Goal: Task Accomplishment & Management: Manage account settings

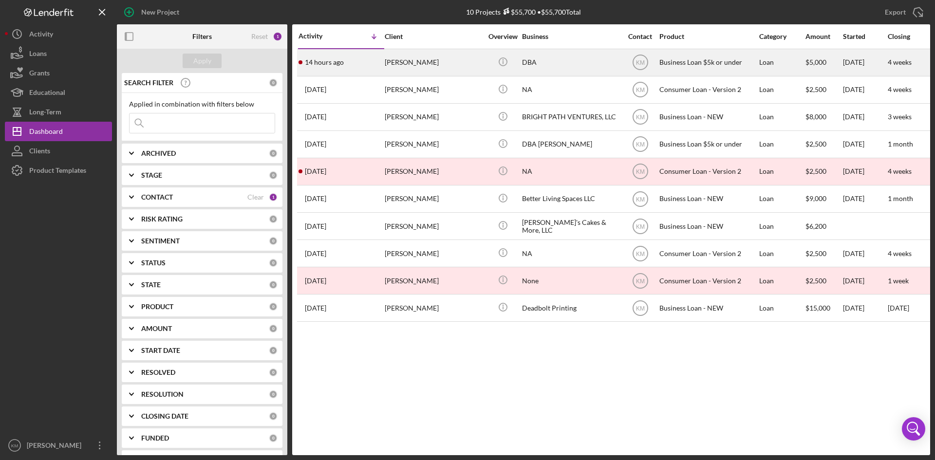
click at [415, 67] on div "[PERSON_NAME]" at bounding box center [433, 63] width 97 height 26
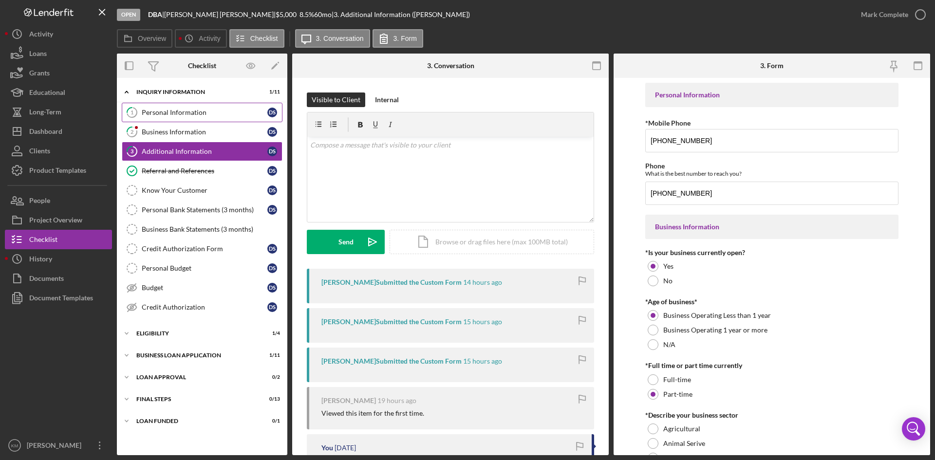
click at [155, 109] on div "Personal Information" at bounding box center [205, 113] width 126 height 8
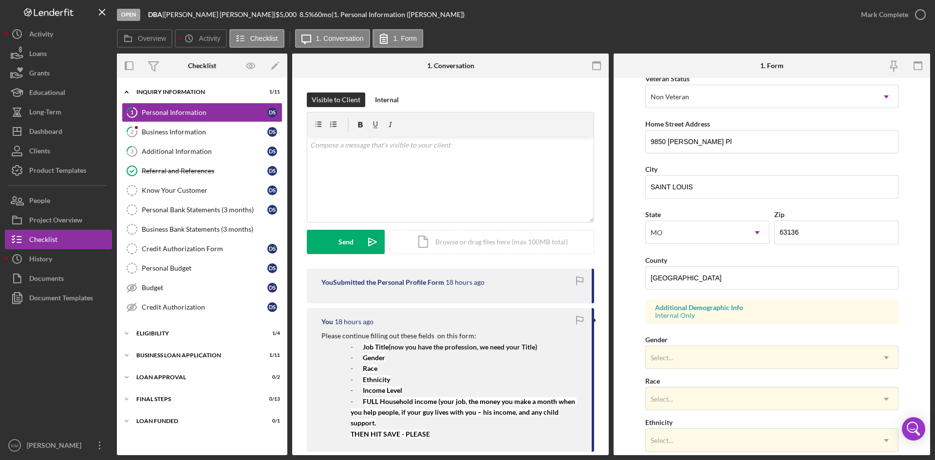
scroll to position [273, 0]
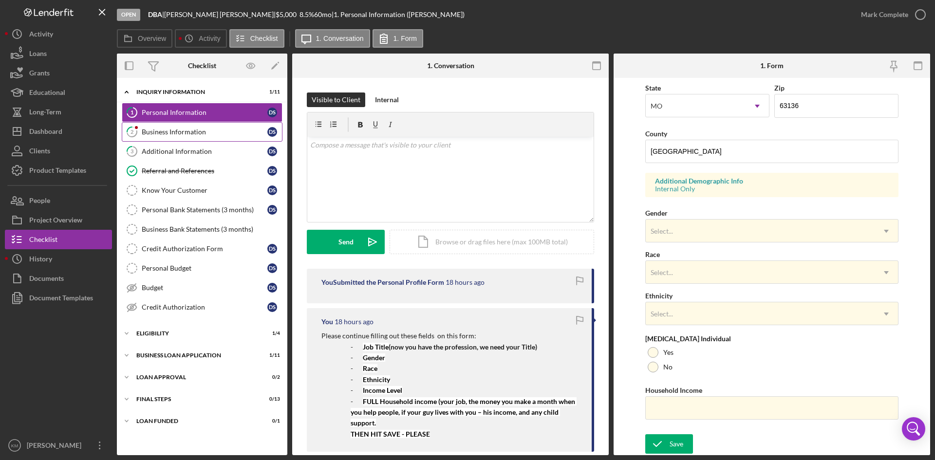
click at [166, 136] on div "Business Information" at bounding box center [205, 132] width 126 height 8
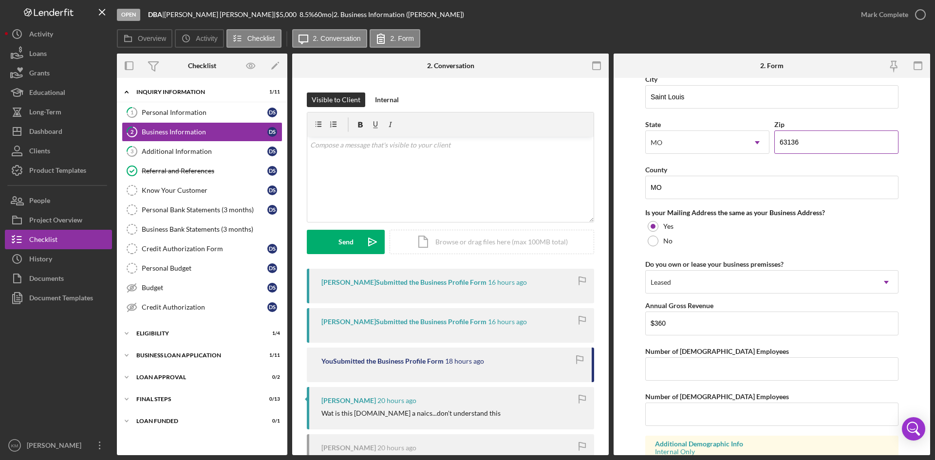
scroll to position [703, 0]
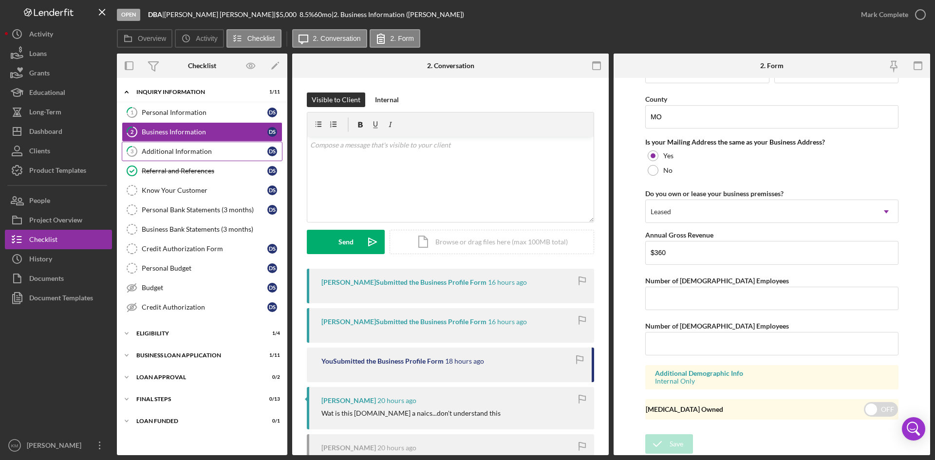
click at [188, 156] on link "3 Additional Information D S" at bounding box center [202, 151] width 161 height 19
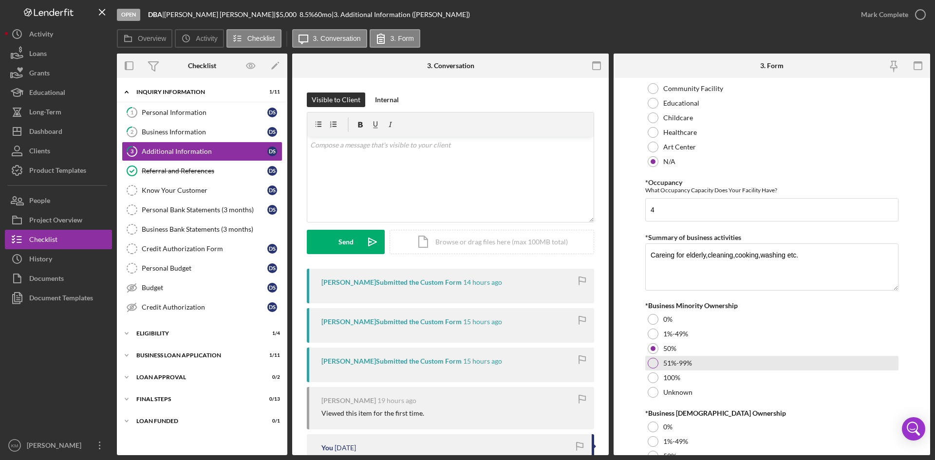
scroll to position [1022, 0]
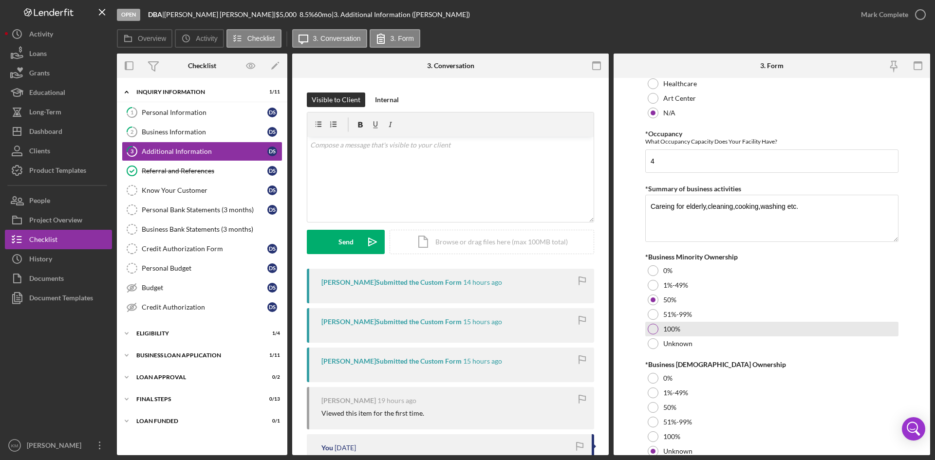
click at [647, 331] on div at bounding box center [652, 329] width 11 height 11
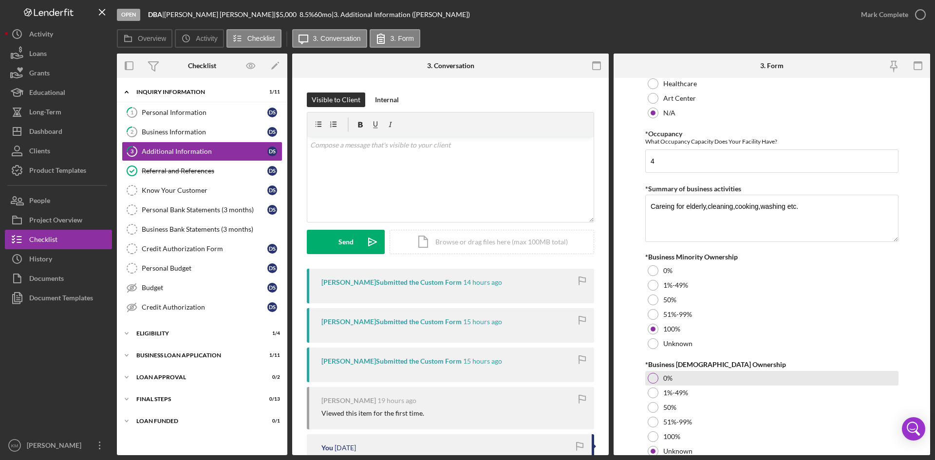
scroll to position [1061, 0]
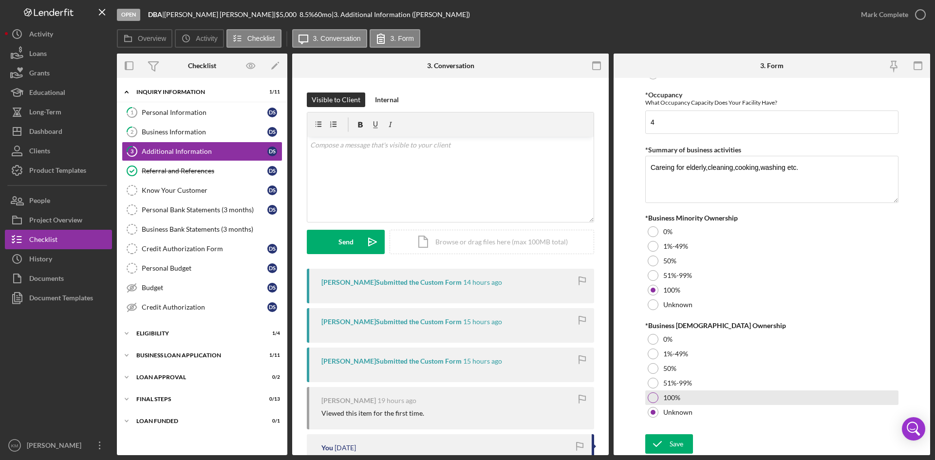
click at [648, 397] on div at bounding box center [652, 397] width 11 height 11
click at [673, 443] on div "Save" at bounding box center [676, 443] width 14 height 19
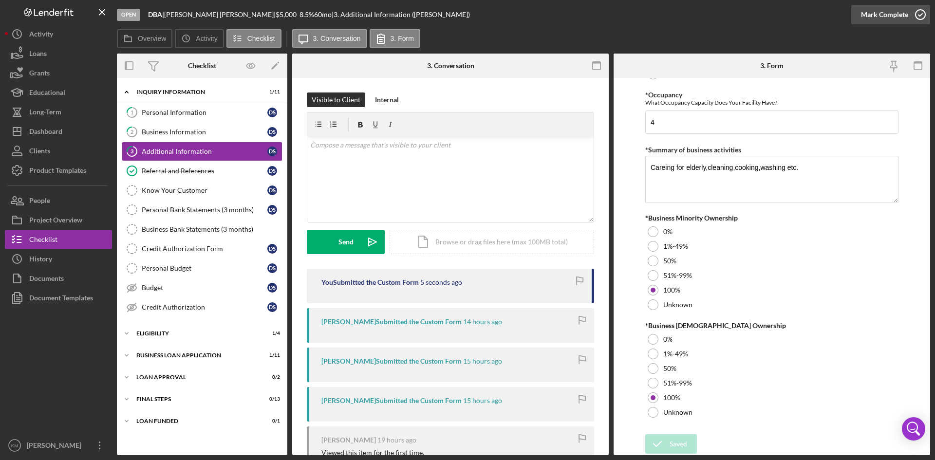
click at [920, 17] on icon "button" at bounding box center [920, 14] width 24 height 24
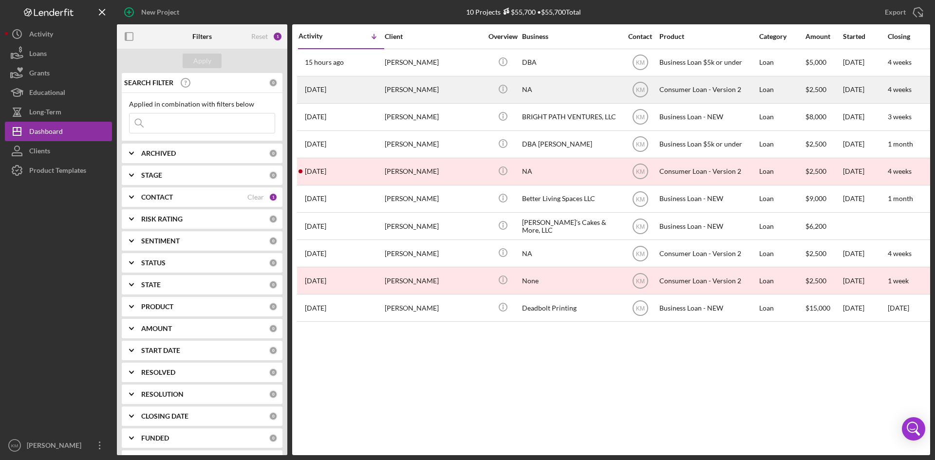
click at [398, 89] on div "Haley Hudman" at bounding box center [433, 90] width 97 height 26
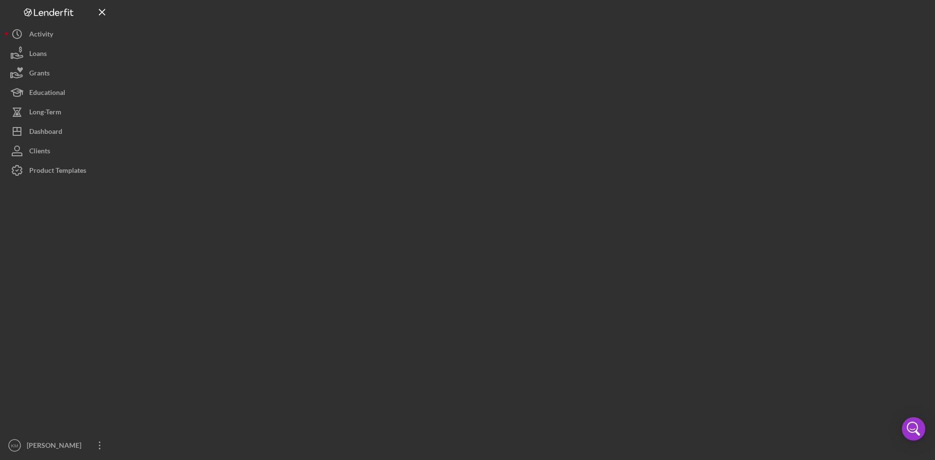
click at [398, 89] on div at bounding box center [523, 227] width 813 height 455
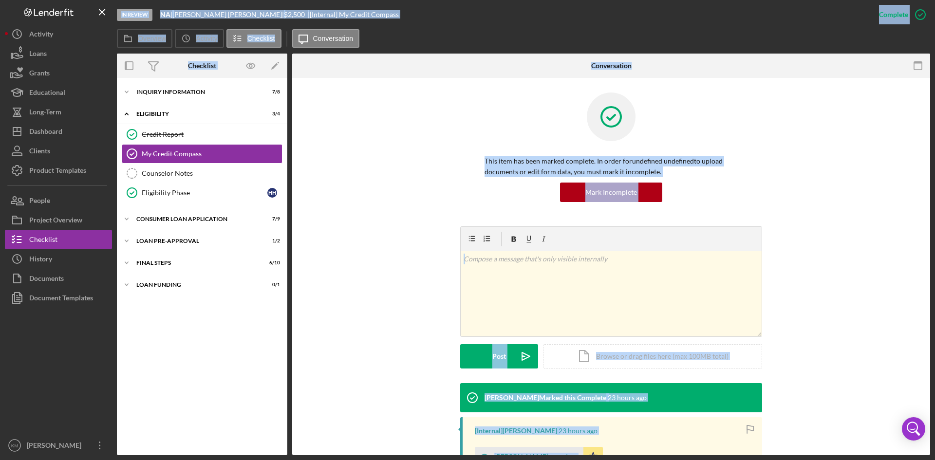
click at [378, 164] on div "This item has been marked complete. In order for undefined undefined to upload …" at bounding box center [611, 159] width 608 height 134
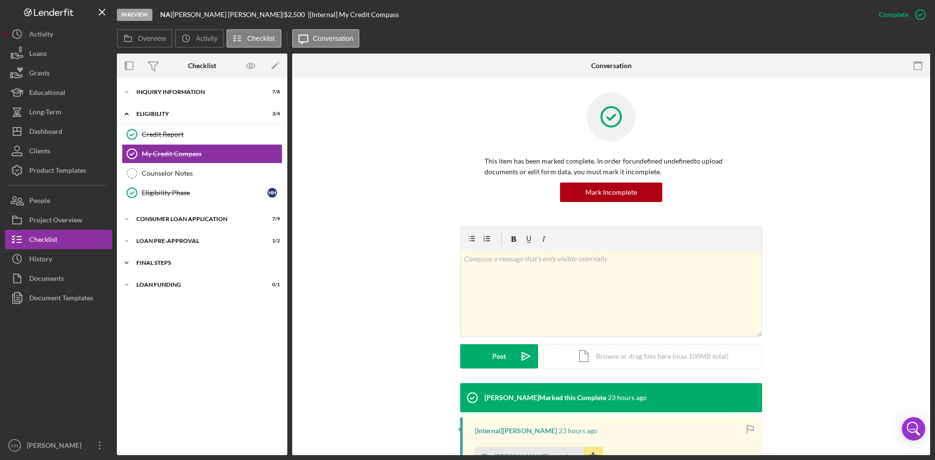
click at [128, 265] on icon "Icon/Expander" at bounding box center [126, 262] width 19 height 19
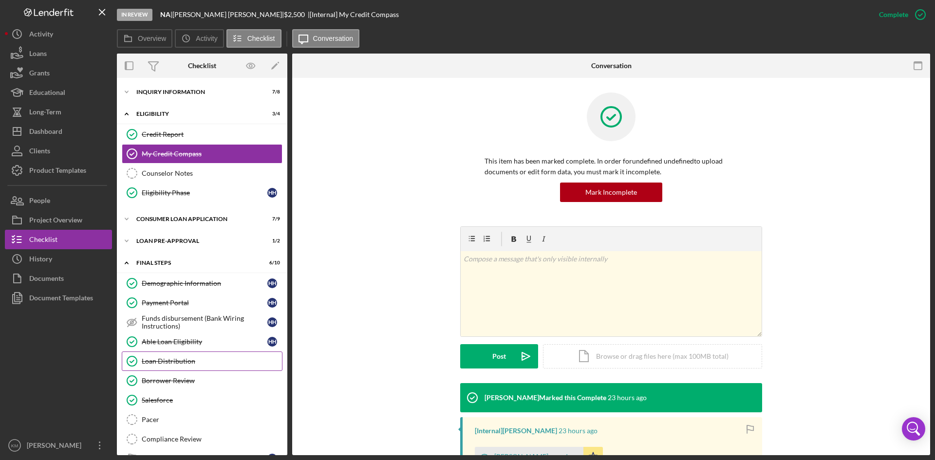
click at [175, 360] on div "Loan Distribution" at bounding box center [212, 361] width 140 height 8
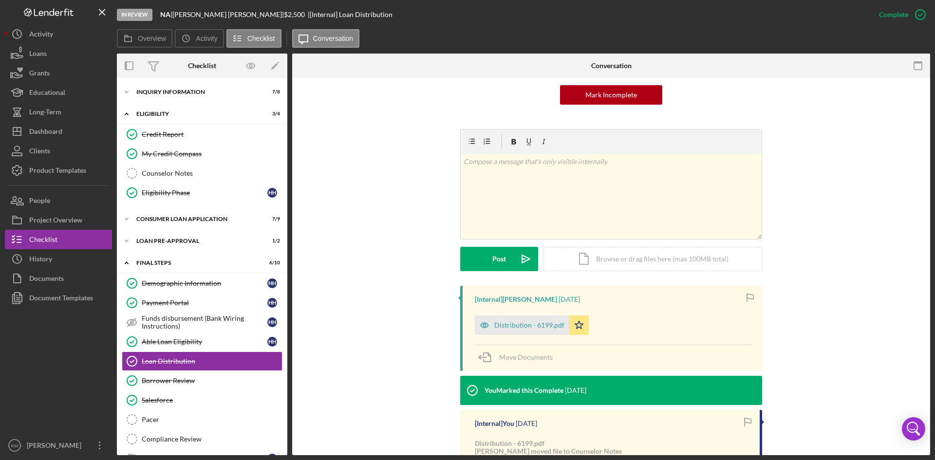
scroll to position [49, 0]
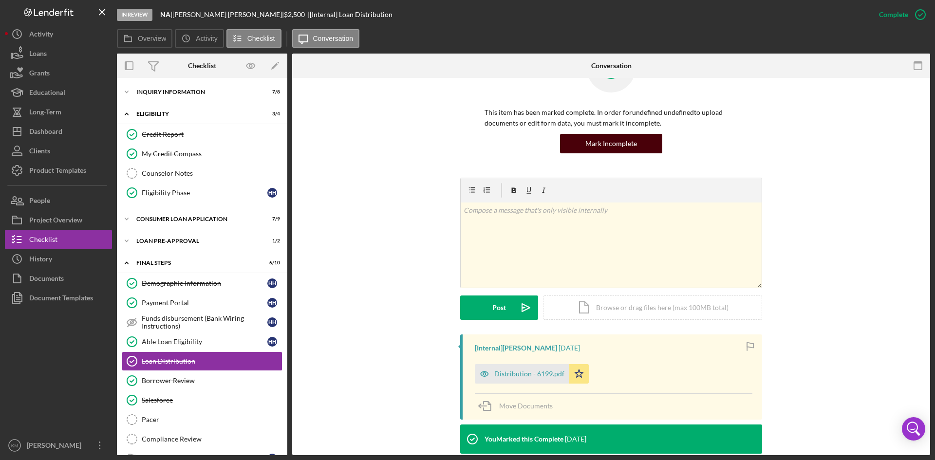
click at [655, 149] on button "Mark Incomplete" at bounding box center [611, 143] width 102 height 19
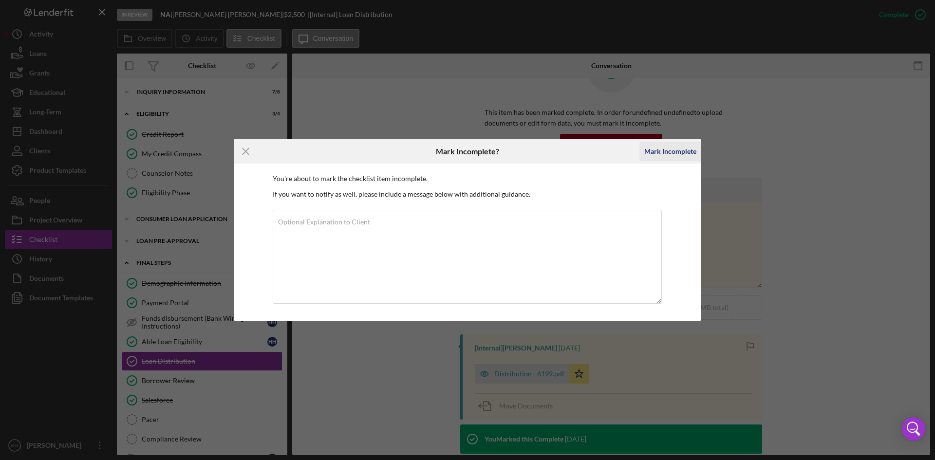
click at [668, 155] on div "Mark Incomplete" at bounding box center [670, 151] width 52 height 19
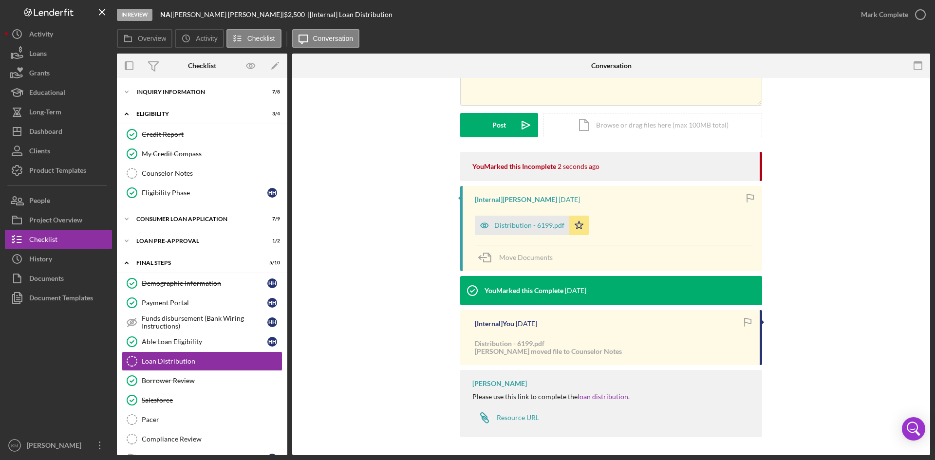
scroll to position [99, 0]
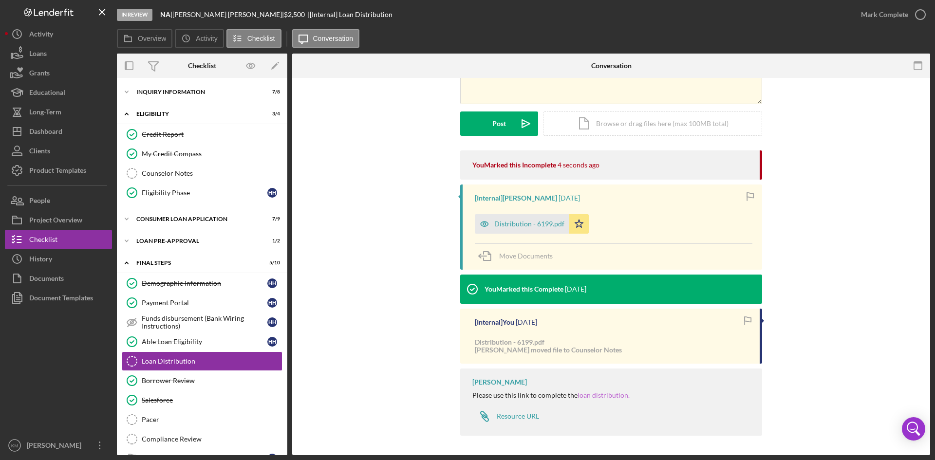
click at [594, 392] on link "loan distribution." at bounding box center [603, 395] width 52 height 8
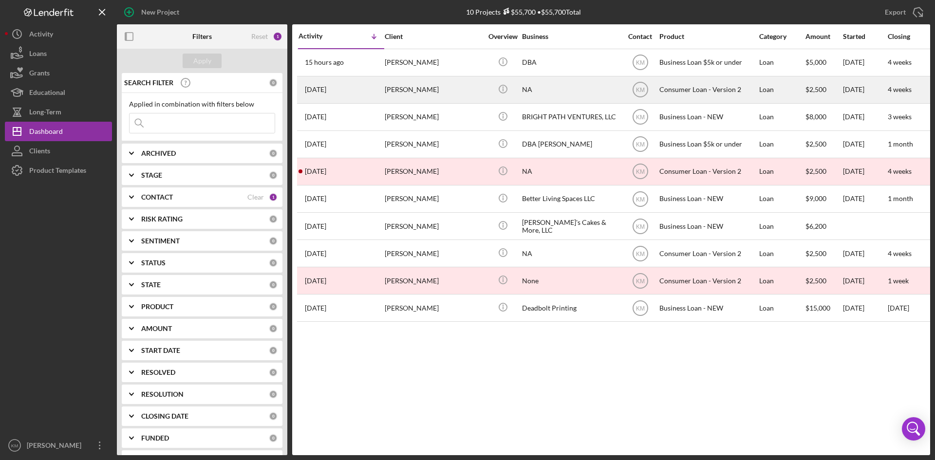
click at [405, 93] on div "Haley Hudman" at bounding box center [433, 90] width 97 height 26
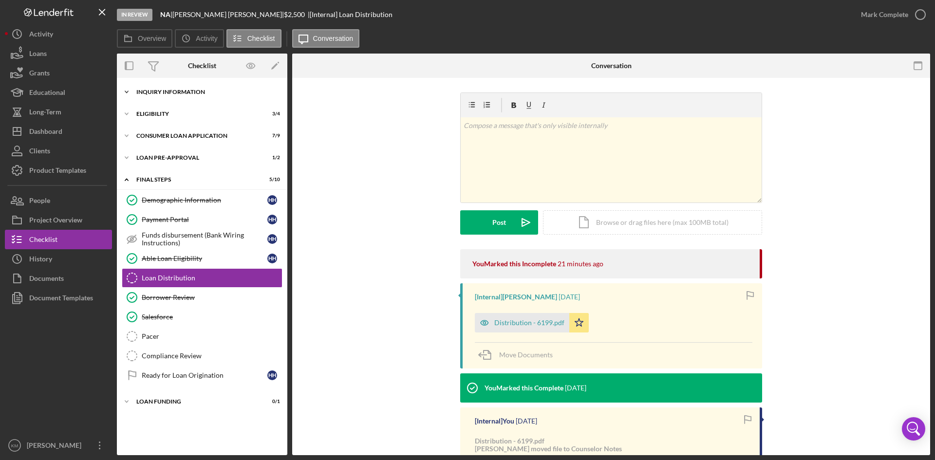
click at [129, 90] on icon "Icon/Expander" at bounding box center [126, 91] width 19 height 19
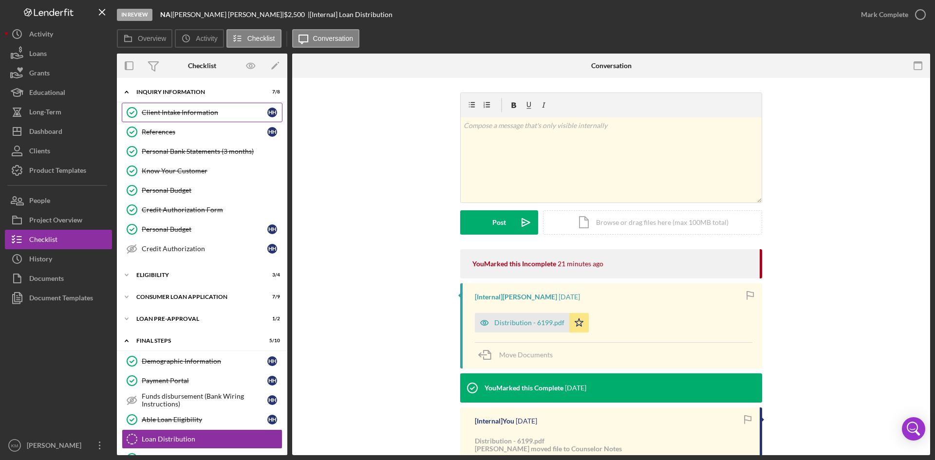
click at [168, 115] on div "Client Intake Information" at bounding box center [205, 113] width 126 height 8
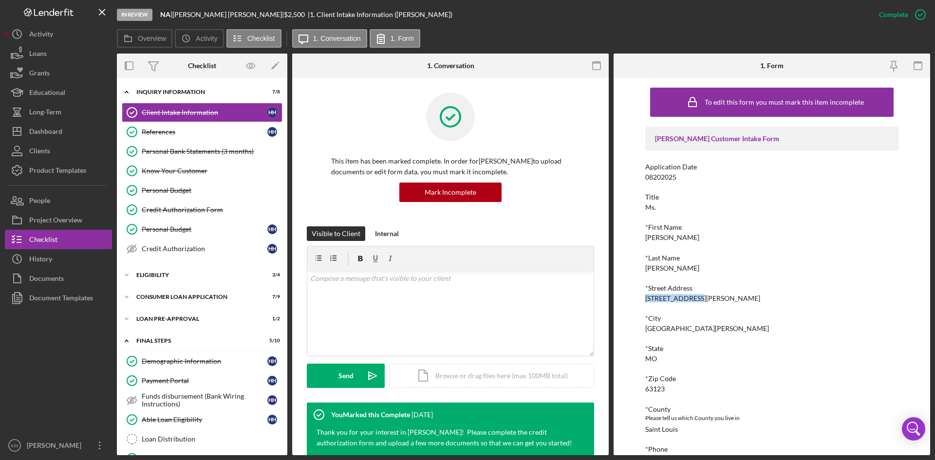
drag, startPoint x: 708, startPoint y: 298, endPoint x: 645, endPoint y: 300, distance: 63.8
click at [645, 300] on div "*Street Address 4153 Weber Road" at bounding box center [771, 293] width 253 height 18
copy div "4153 Weber Road"
click at [653, 387] on div "63123" at bounding box center [654, 389] width 19 height 8
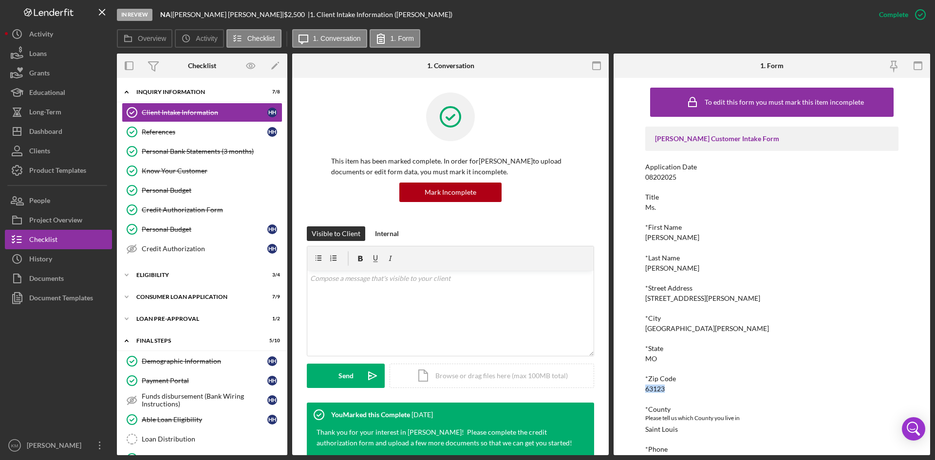
copy div "63123"
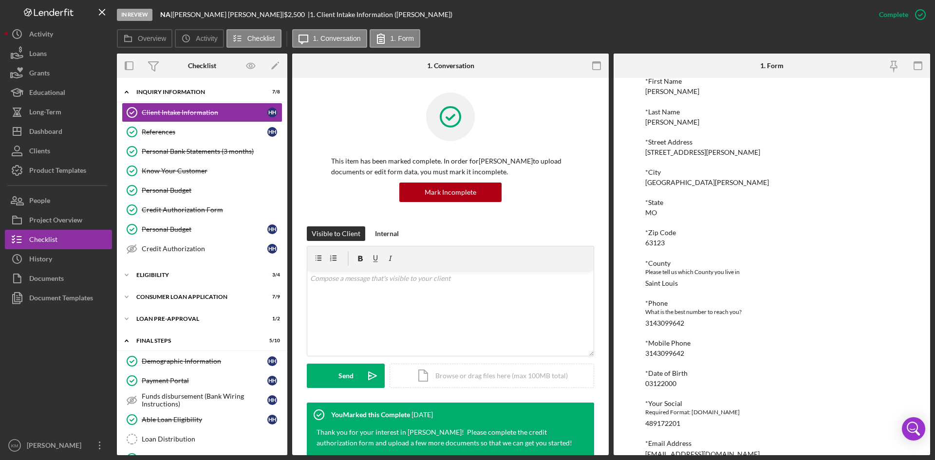
click at [659, 382] on div "03122000" at bounding box center [660, 384] width 31 height 8
copy div "03122000"
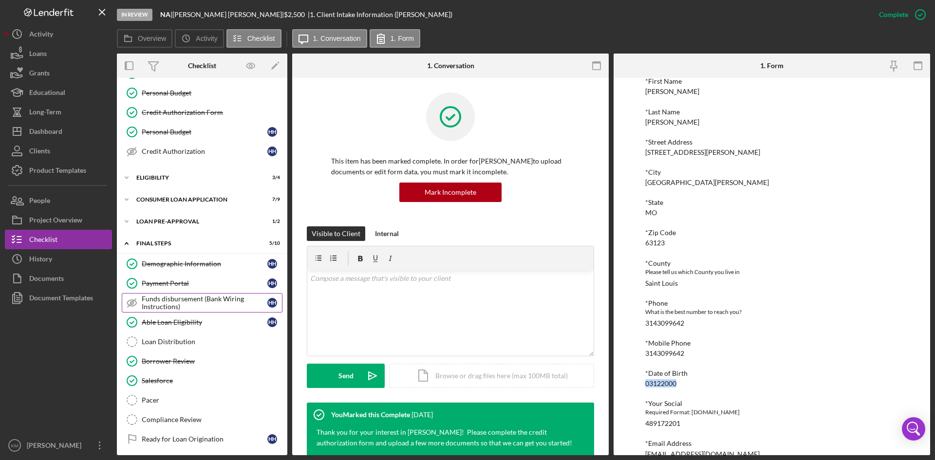
click at [177, 300] on div "Funds disbursement (Bank Wiring Instructions)" at bounding box center [205, 303] width 126 height 16
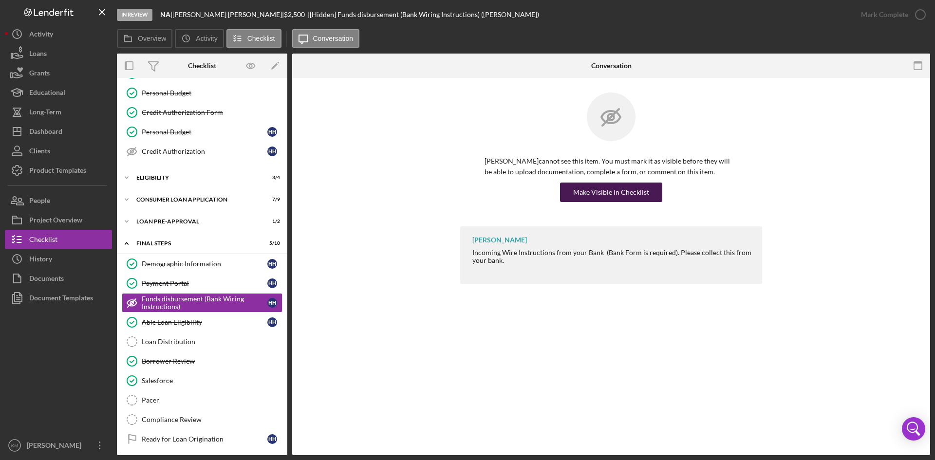
click at [626, 197] on div "Make Visible in Checklist" at bounding box center [611, 192] width 76 height 19
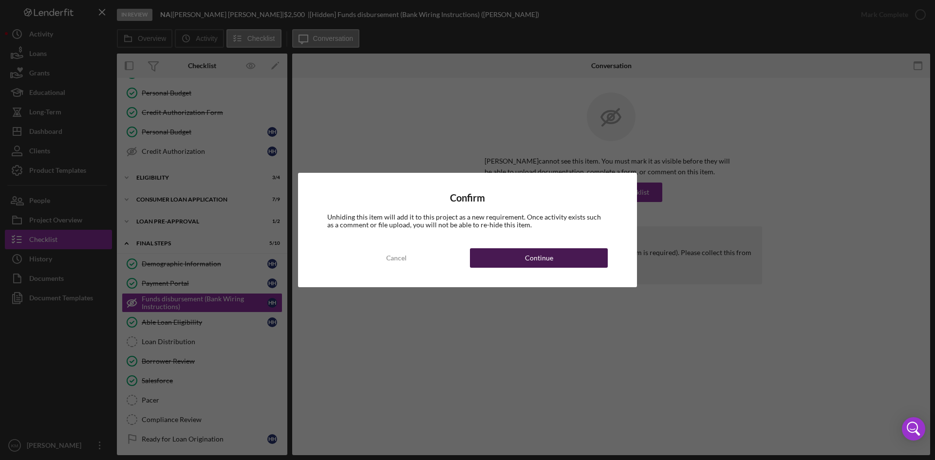
click at [558, 259] on button "Continue" at bounding box center [539, 257] width 138 height 19
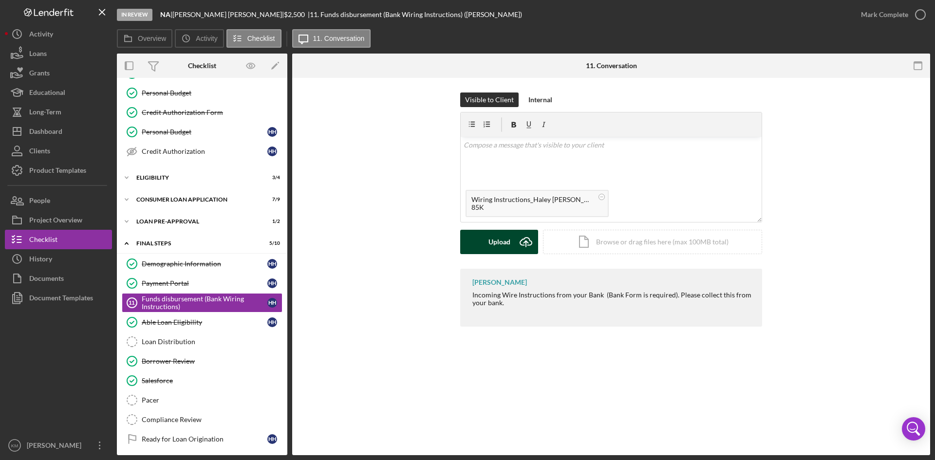
drag, startPoint x: 523, startPoint y: 239, endPoint x: 521, endPoint y: 245, distance: 6.8
click at [521, 245] on icon "Icon/Upload" at bounding box center [526, 242] width 24 height 24
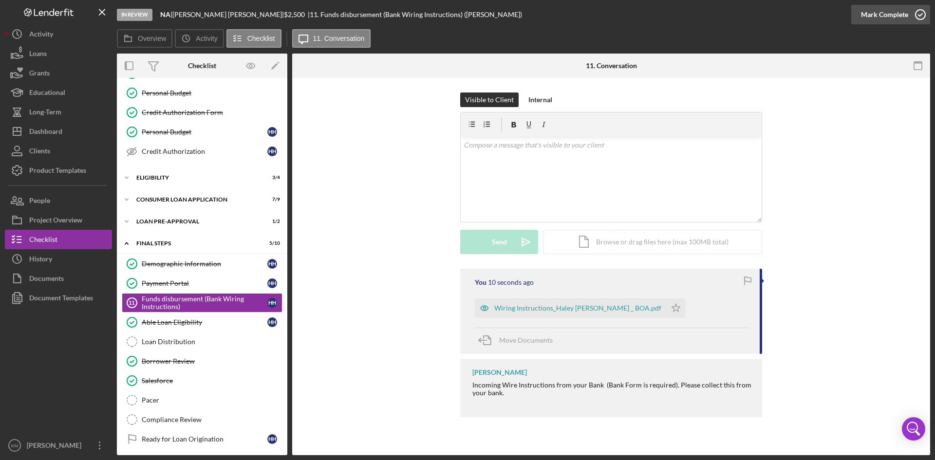
click at [921, 16] on icon "button" at bounding box center [920, 14] width 24 height 24
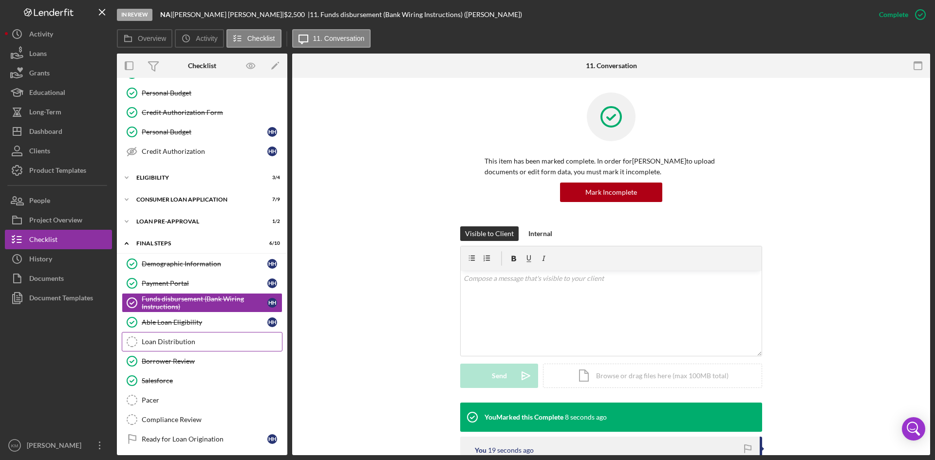
click at [162, 341] on div "Loan Distribution" at bounding box center [212, 342] width 140 height 8
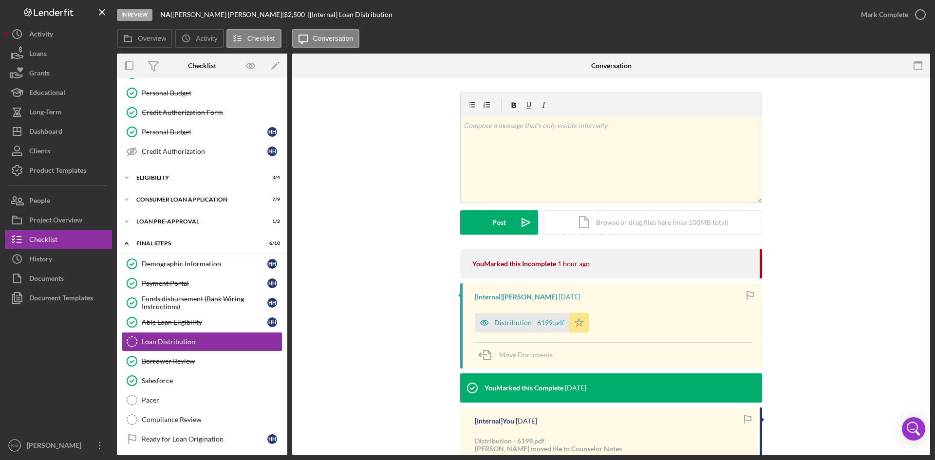
click at [576, 319] on polygon "button" at bounding box center [579, 322] width 8 height 8
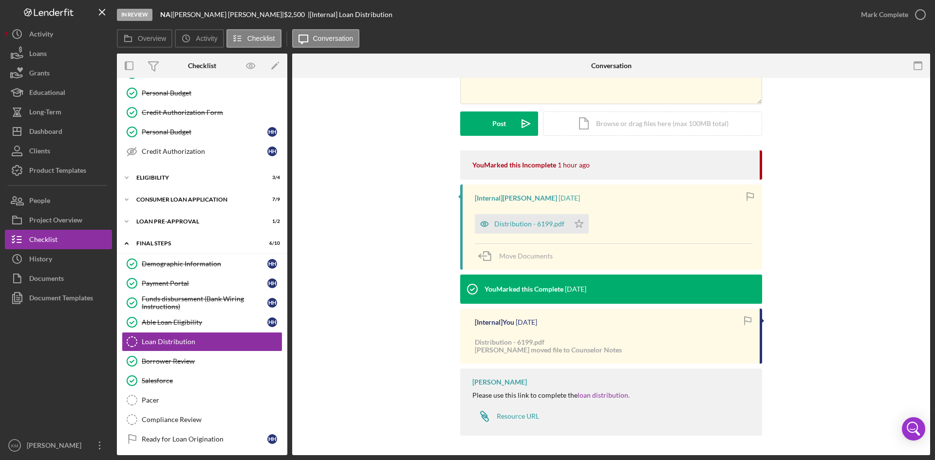
scroll to position [1, 0]
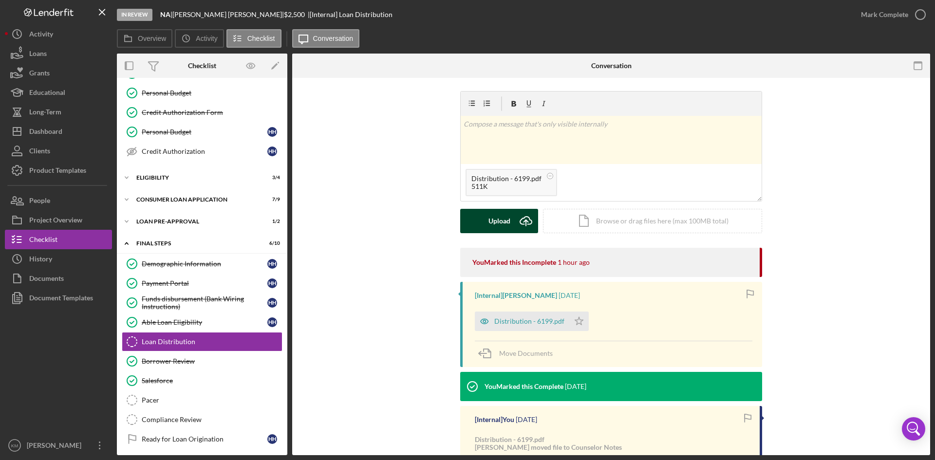
click at [524, 224] on g "submit" at bounding box center [526, 221] width 12 height 9
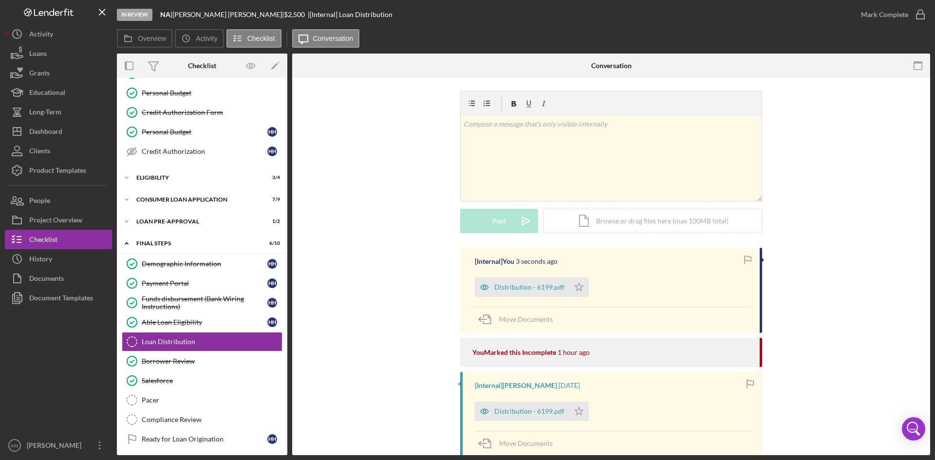
scroll to position [50, 0]
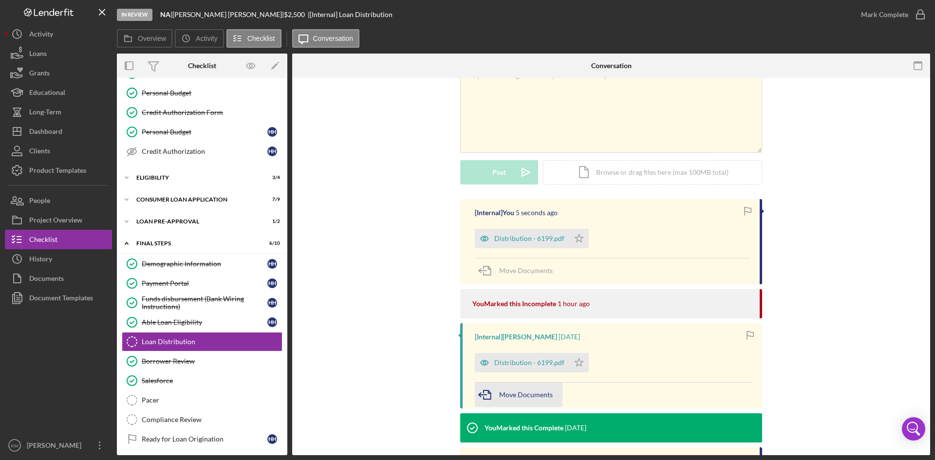
click at [521, 392] on span "Move Documents" at bounding box center [526, 394] width 54 height 8
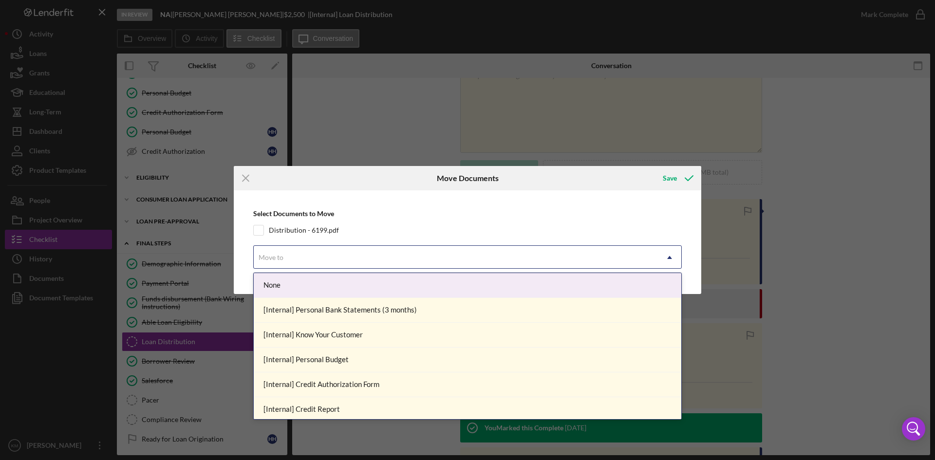
click at [670, 258] on use at bounding box center [669, 257] width 5 height 3
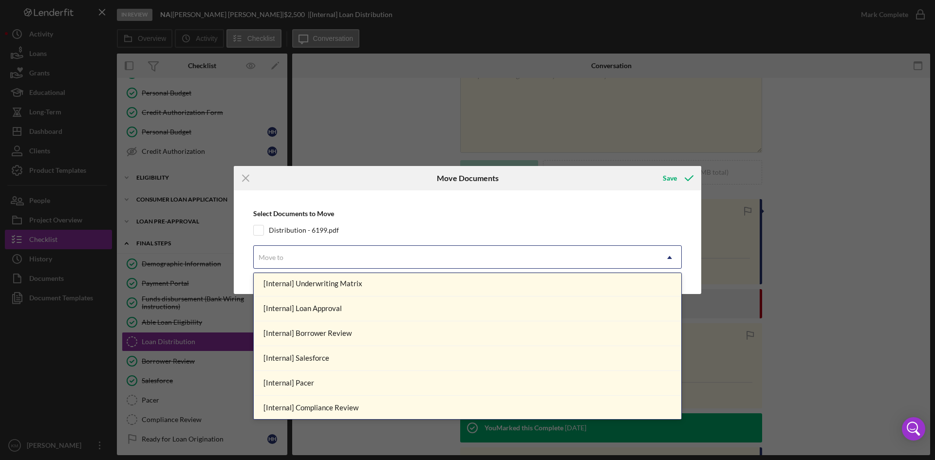
scroll to position [226, 0]
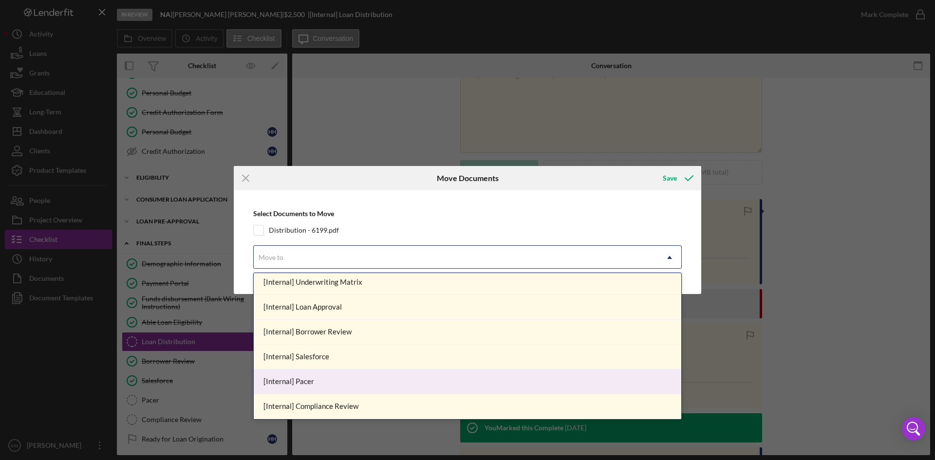
click at [613, 376] on div "[Internal] Pacer" at bounding box center [467, 381] width 427 height 25
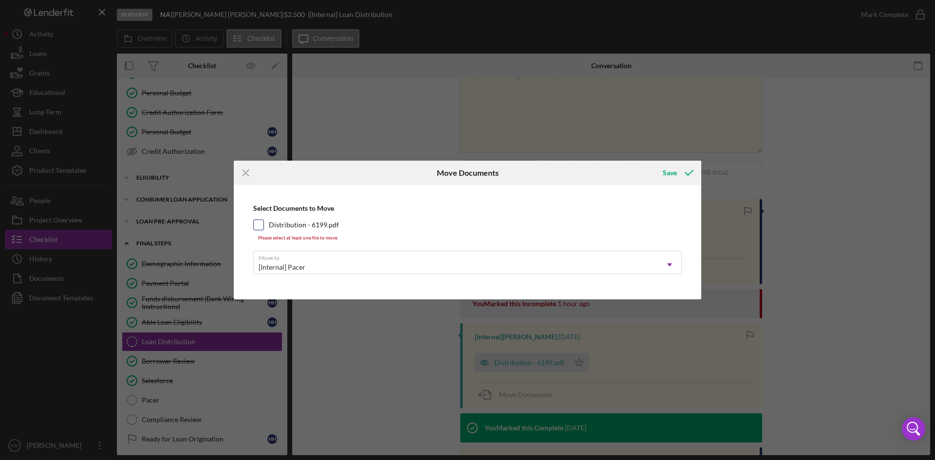
click at [263, 228] on input "Distribution - 6199.pdf" at bounding box center [259, 225] width 10 height 10
checkbox input "true"
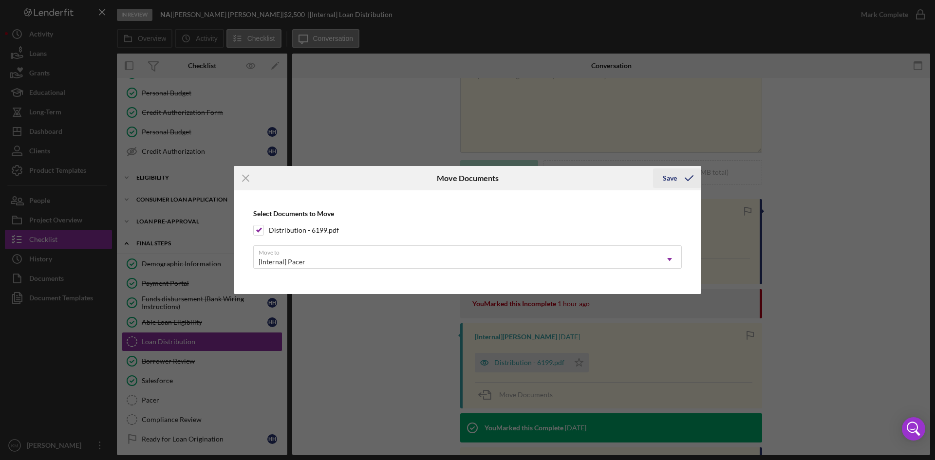
click at [665, 179] on div "Save" at bounding box center [670, 177] width 14 height 19
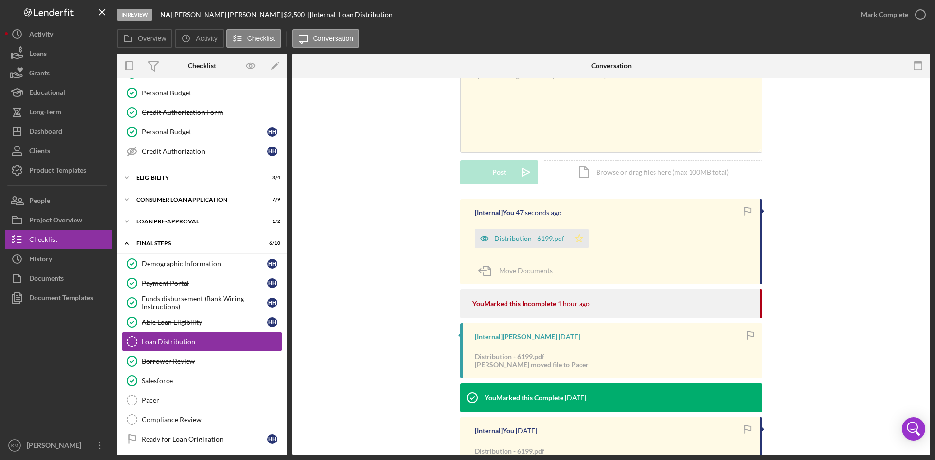
click at [576, 240] on polygon "button" at bounding box center [579, 238] width 8 height 8
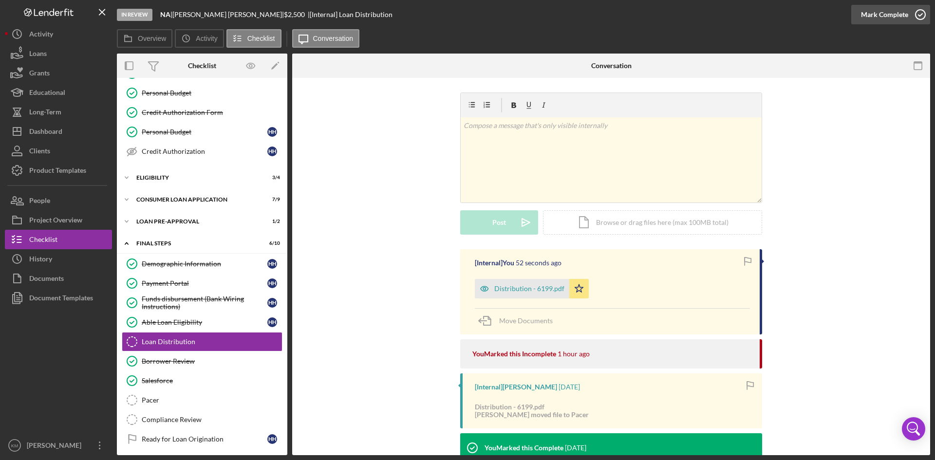
click at [919, 14] on icon "button" at bounding box center [920, 14] width 24 height 24
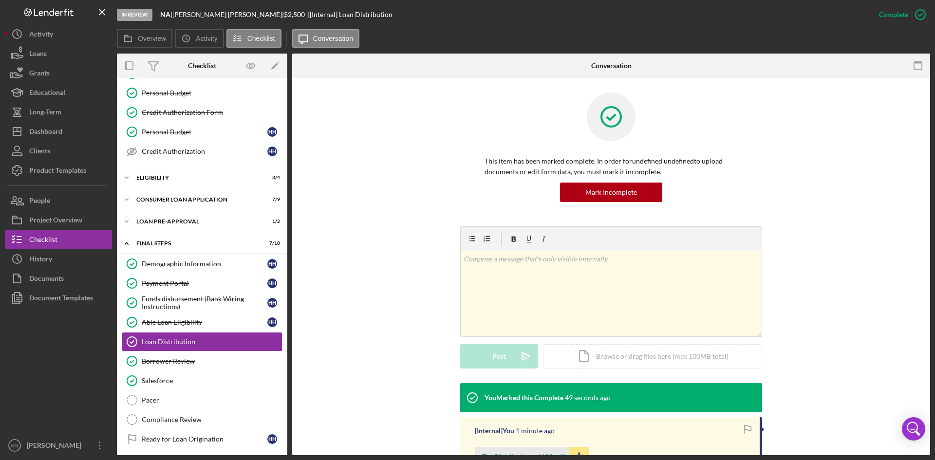
click at [863, 219] on div "This item has been marked complete. In order for undefined undefined to upload …" at bounding box center [611, 159] width 608 height 134
click at [182, 157] on link "Credit Authorization Credit Authorization H H" at bounding box center [202, 151] width 161 height 19
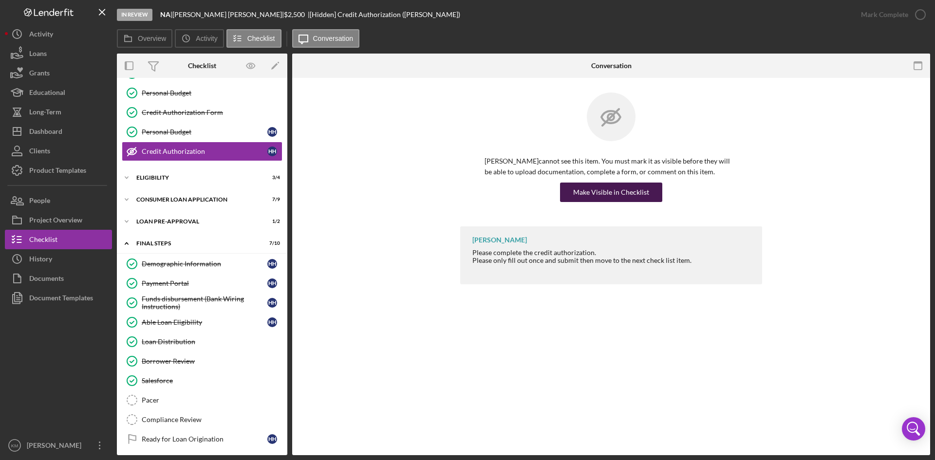
click at [625, 198] on div "Make Visible in Checklist" at bounding box center [611, 192] width 76 height 19
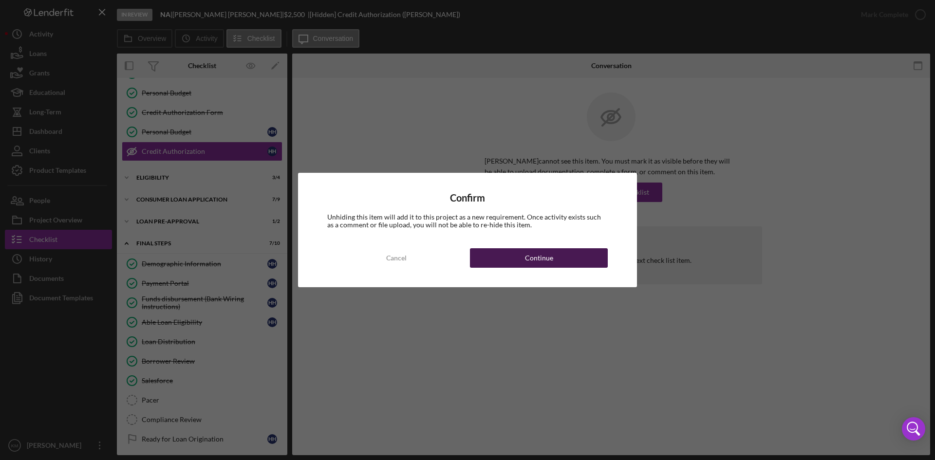
click at [549, 260] on div "Continue" at bounding box center [539, 257] width 28 height 19
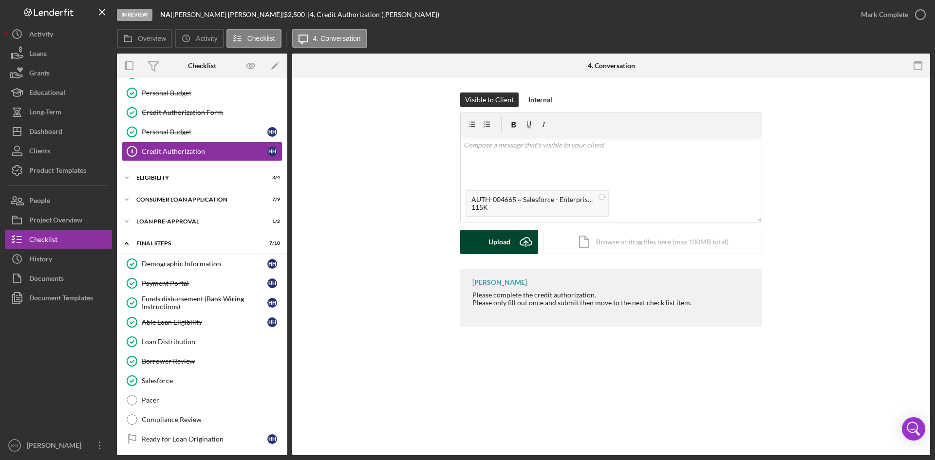
click at [517, 242] on icon "Icon/Upload" at bounding box center [526, 242] width 24 height 24
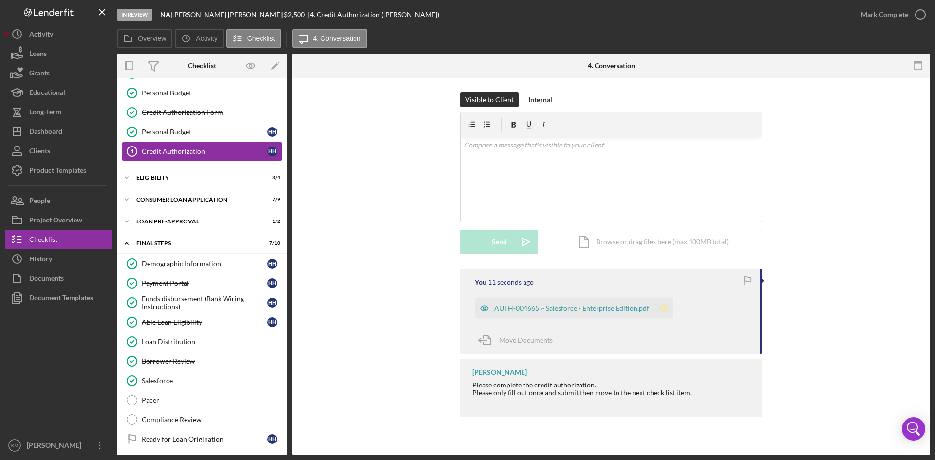
click at [663, 310] on icon "Icon/Star" at bounding box center [663, 307] width 19 height 19
click at [917, 15] on icon "button" at bounding box center [920, 14] width 24 height 24
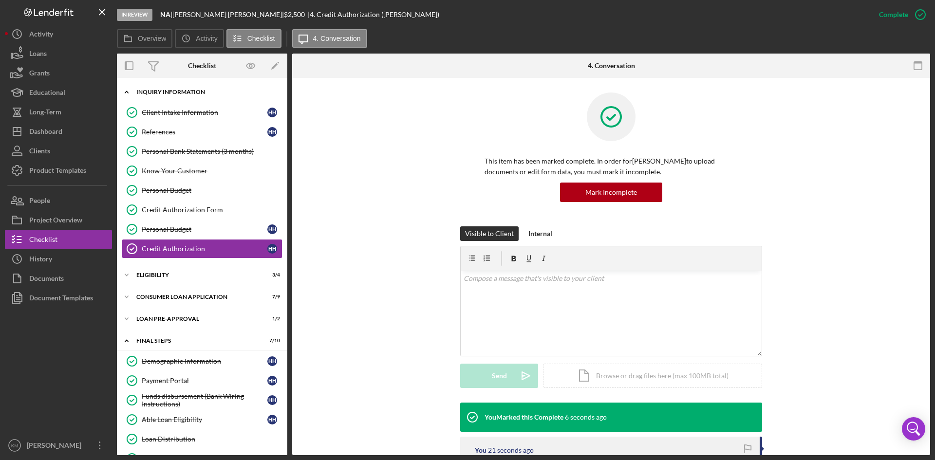
click at [127, 90] on icon "Icon/Expander" at bounding box center [126, 91] width 19 height 19
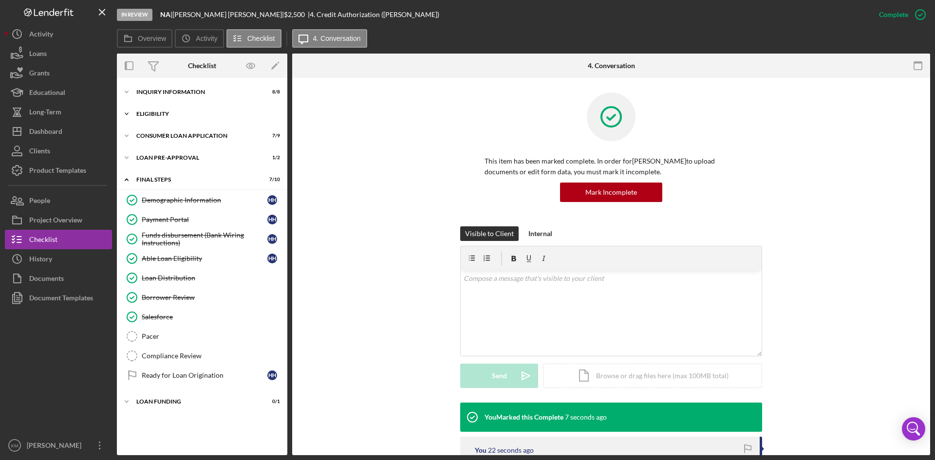
click at [131, 117] on icon "Icon/Expander" at bounding box center [126, 113] width 19 height 19
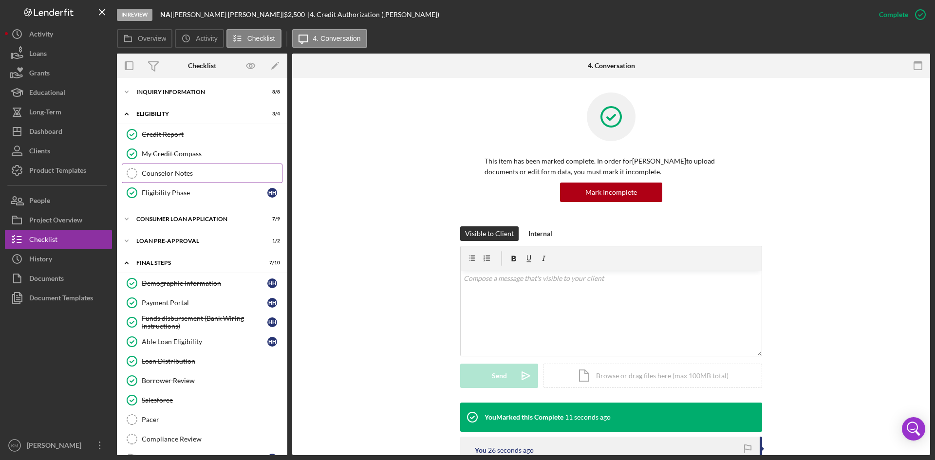
click at [159, 169] on div "Counselor Notes" at bounding box center [212, 173] width 140 height 8
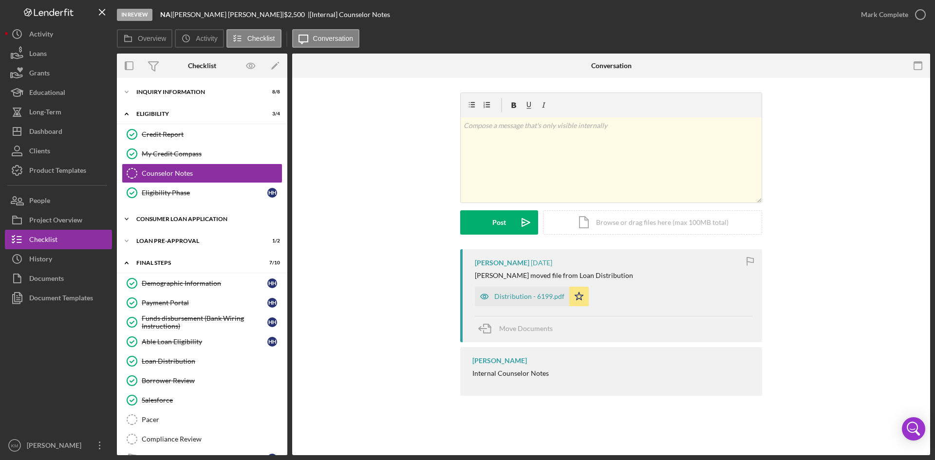
click at [129, 219] on icon "Icon/Expander" at bounding box center [126, 218] width 19 height 19
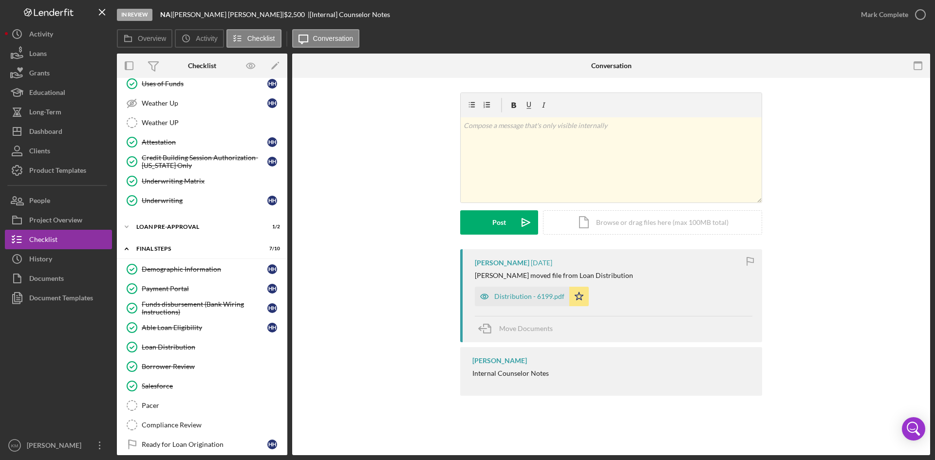
scroll to position [225, 0]
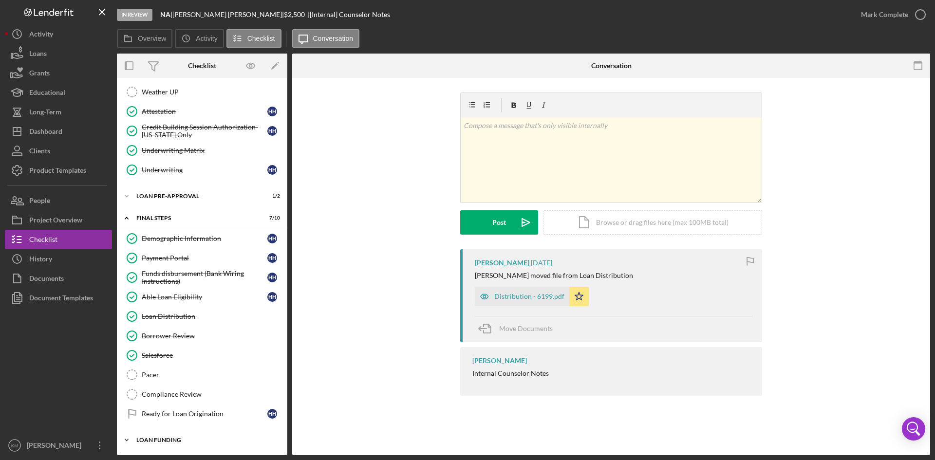
click at [129, 440] on icon "Icon/Expander" at bounding box center [126, 439] width 19 height 19
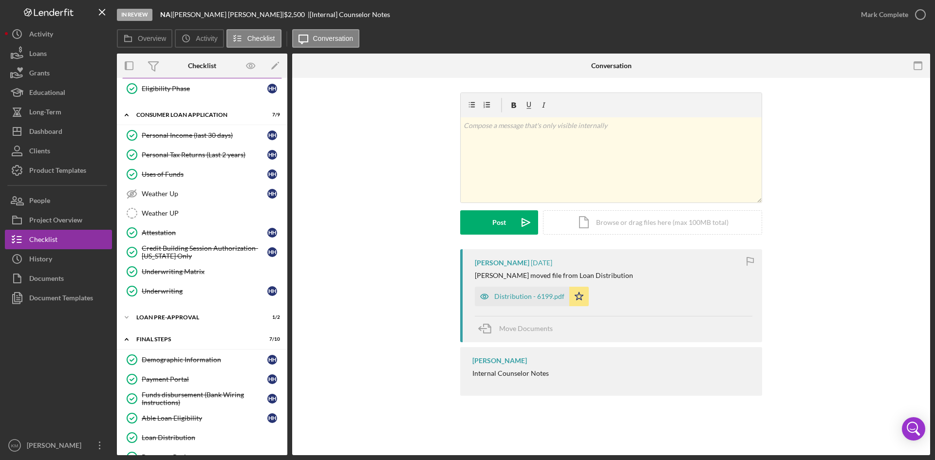
scroll to position [0, 0]
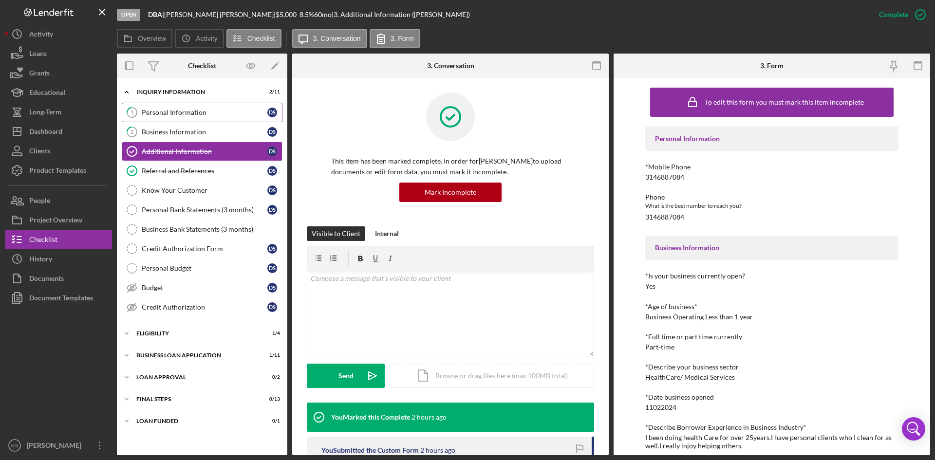
click at [171, 112] on div "Personal Information" at bounding box center [205, 113] width 126 height 8
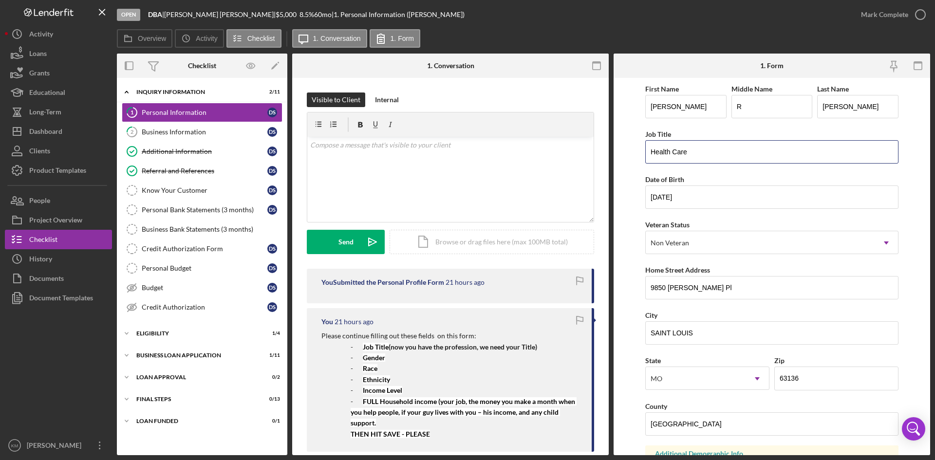
drag, startPoint x: 692, startPoint y: 154, endPoint x: 607, endPoint y: 152, distance: 85.2
click at [607, 152] on div "Overview Internal Workflow Stage Open Icon/Dropdown Arrow Archive (can unarchiv…" at bounding box center [523, 255] width 813 height 402
click at [702, 151] on input "Health Care" at bounding box center [771, 151] width 253 height 23
click at [701, 151] on input "Health Care" at bounding box center [771, 151] width 253 height 23
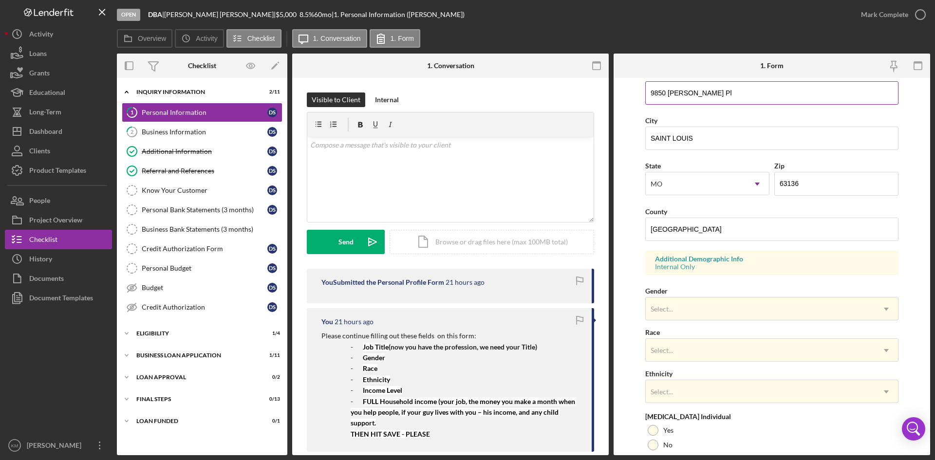
scroll to position [273, 0]
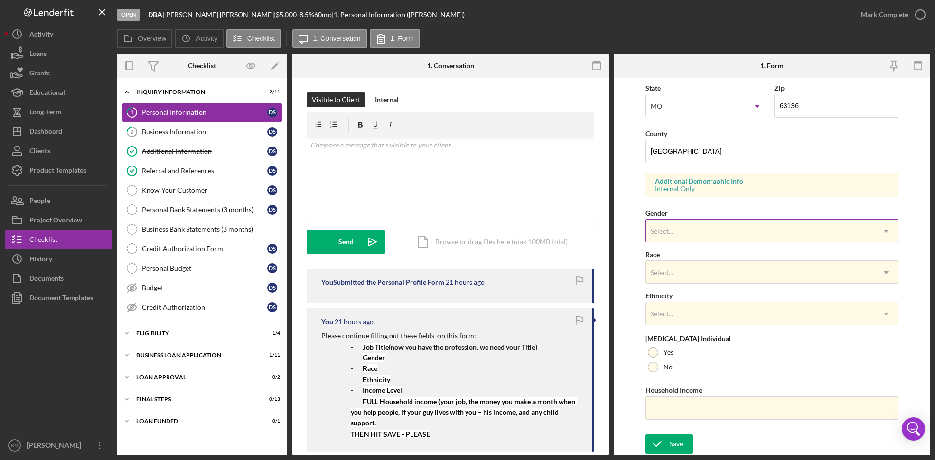
click at [878, 237] on icon "Icon/Dropdown Arrow" at bounding box center [885, 231] width 23 height 23
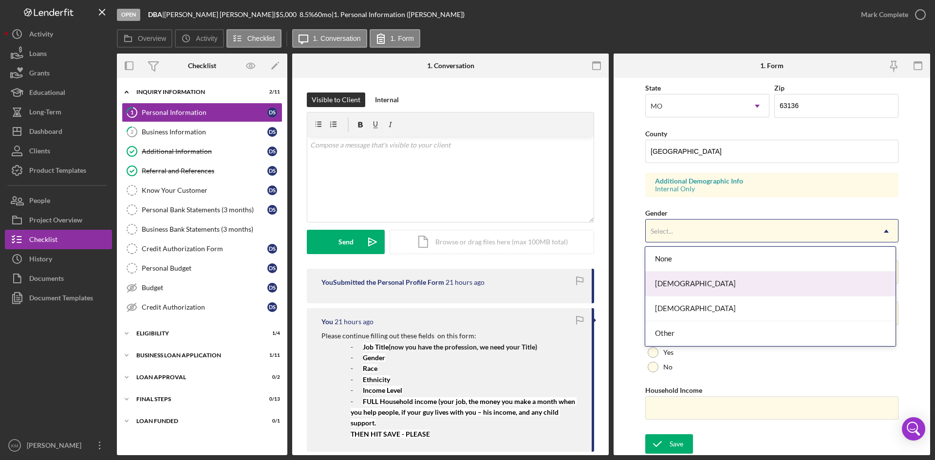
click at [914, 236] on form "First Name Danielle Middle Name R Last Name Smith Job Title Health Care Date of…" at bounding box center [771, 266] width 316 height 377
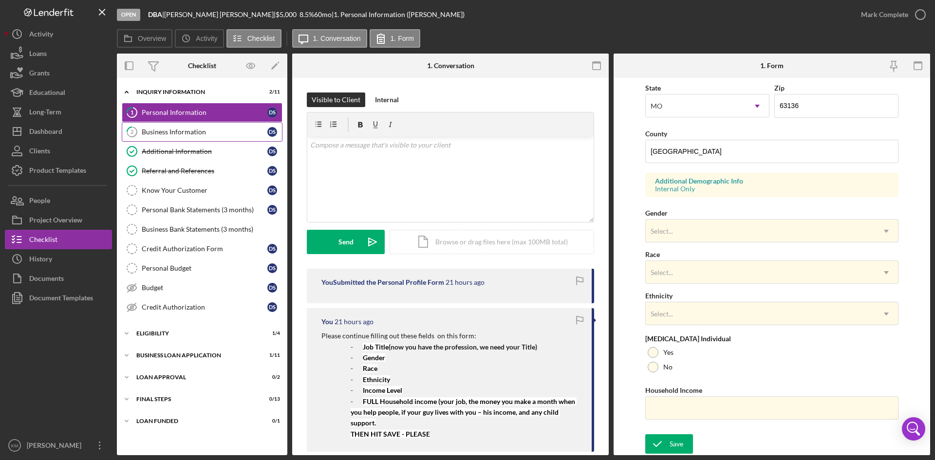
click at [179, 131] on div "Business Information" at bounding box center [205, 132] width 126 height 8
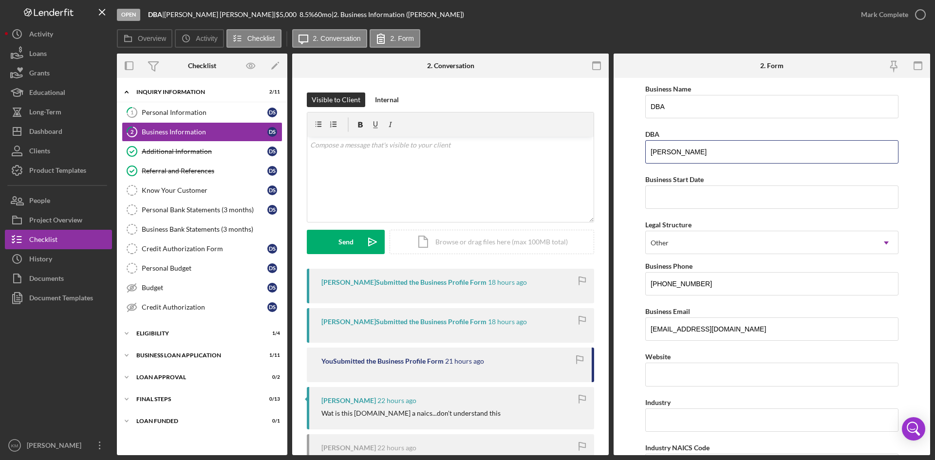
drag, startPoint x: 717, startPoint y: 152, endPoint x: 639, endPoint y: 148, distance: 78.0
click at [639, 148] on form "Business Name DBA DBA Danielle Smith Business Start Date Legal Structure Other …" at bounding box center [771, 266] width 316 height 377
click at [682, 97] on input "DBA" at bounding box center [771, 106] width 253 height 23
paste input "[PERSON_NAME]"
type input "DBA Danielle Smith"
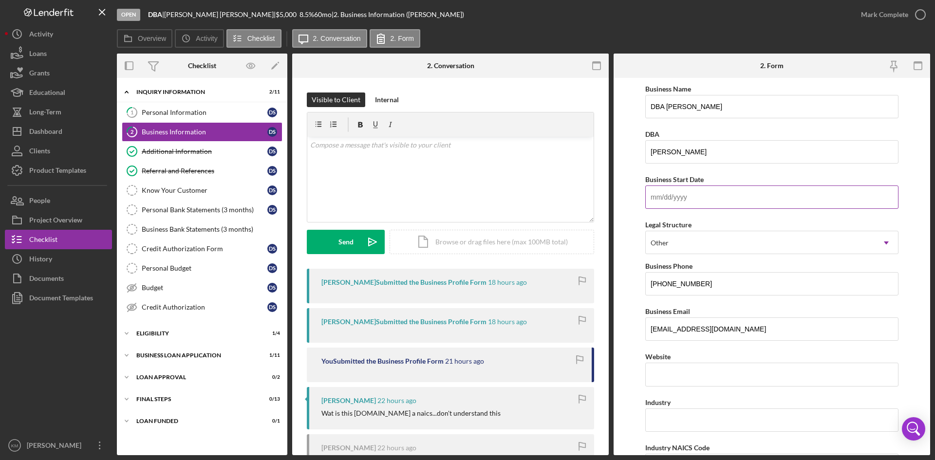
click at [677, 195] on input "Business Start Date" at bounding box center [771, 196] width 253 height 23
click at [161, 152] on div "Additional Information" at bounding box center [205, 151] width 126 height 8
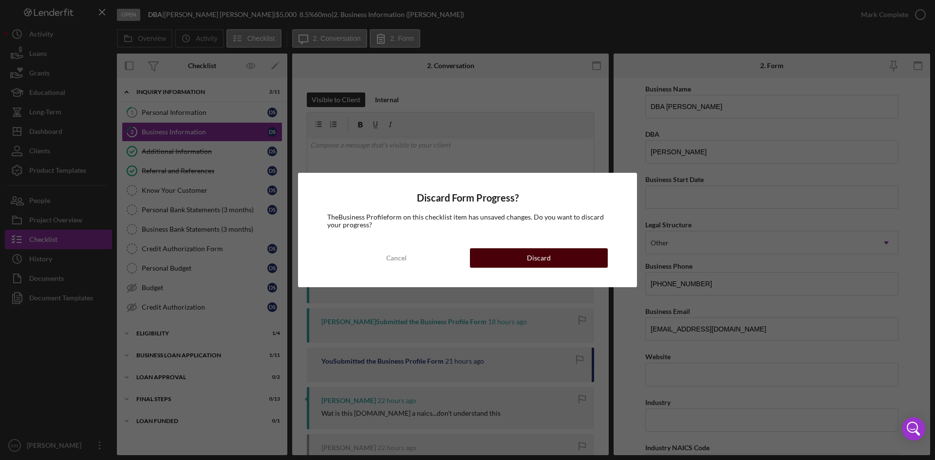
click at [536, 256] on div "Discard" at bounding box center [539, 257] width 24 height 19
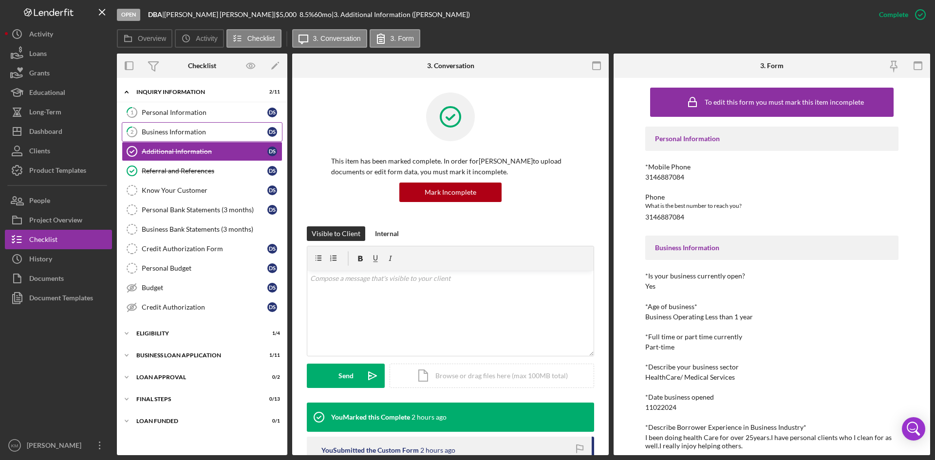
click at [204, 132] on div "Business Information" at bounding box center [205, 132] width 126 height 8
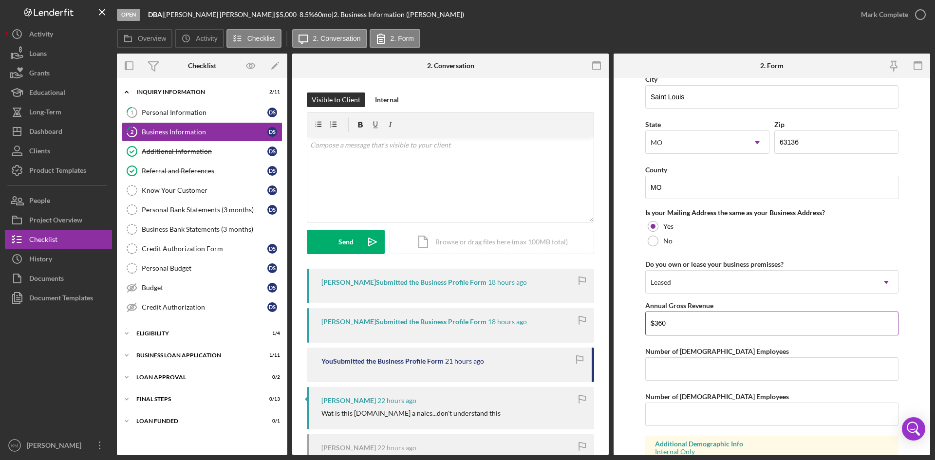
scroll to position [703, 0]
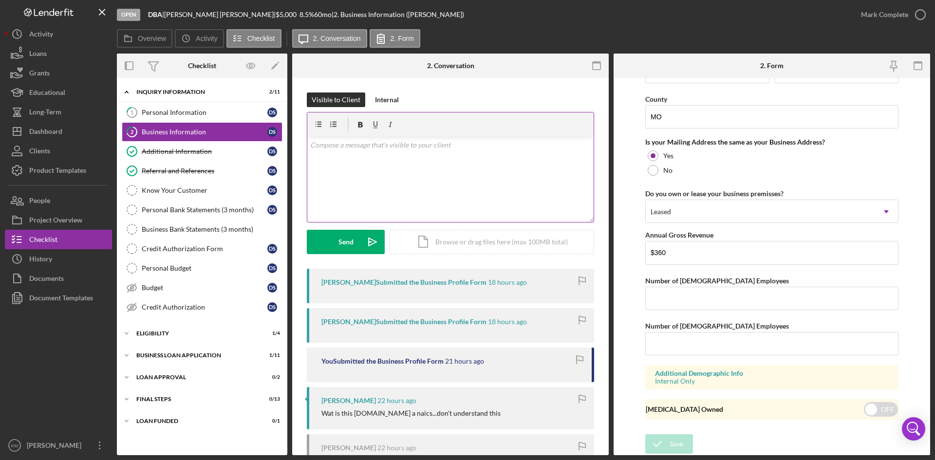
click at [327, 165] on div "v Color teal Color pink Remove color Add row above Add row below Add column bef…" at bounding box center [450, 179] width 286 height 85
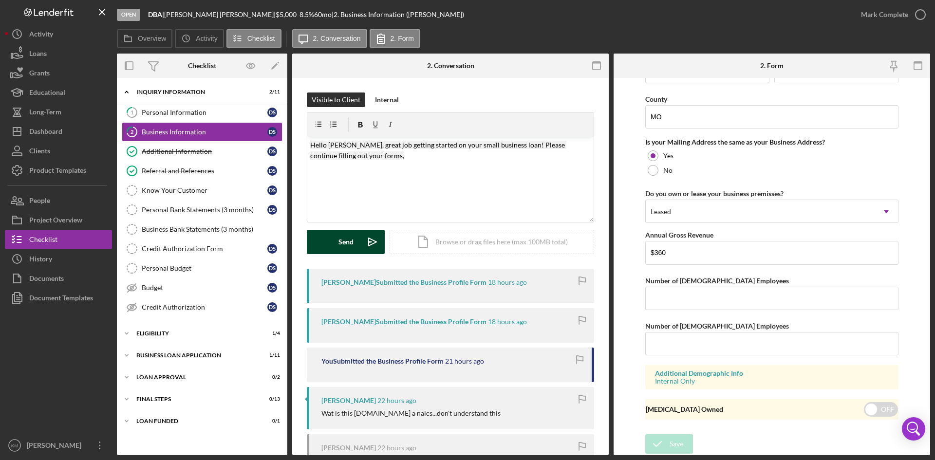
click at [372, 244] on icon "Icon/icon-invite-send" at bounding box center [372, 242] width 24 height 24
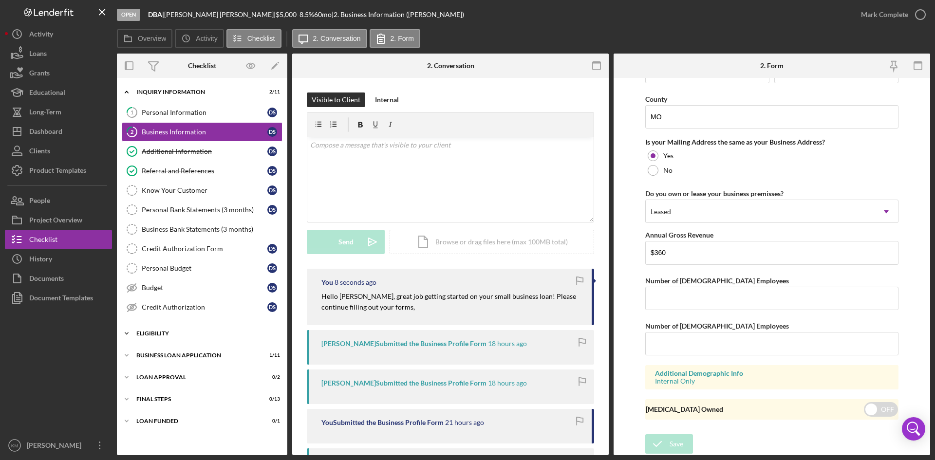
click at [128, 332] on icon "Icon/Expander" at bounding box center [126, 333] width 19 height 19
click at [126, 333] on icon "Icon/Expander" at bounding box center [126, 333] width 19 height 19
click at [126, 355] on icon "Icon/Expander" at bounding box center [126, 355] width 19 height 19
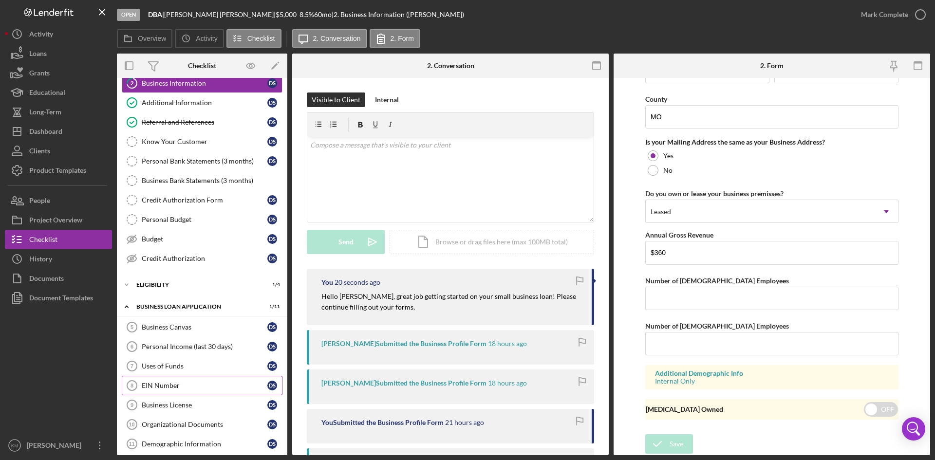
click at [158, 389] on div "EIN Number" at bounding box center [205, 386] width 126 height 8
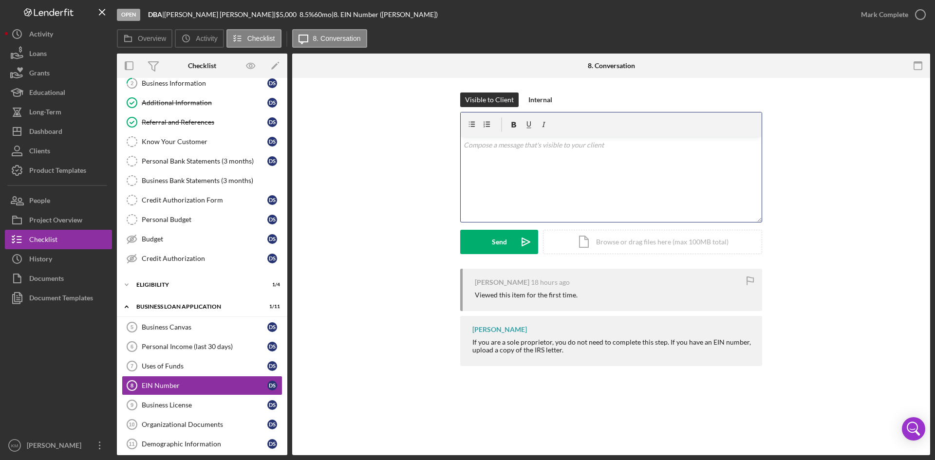
click at [507, 168] on div "v Color teal Color pink Remove color Add row above Add row below Add column bef…" at bounding box center [611, 179] width 301 height 85
click at [515, 240] on icon "Icon/icon-invite-send" at bounding box center [526, 242] width 24 height 24
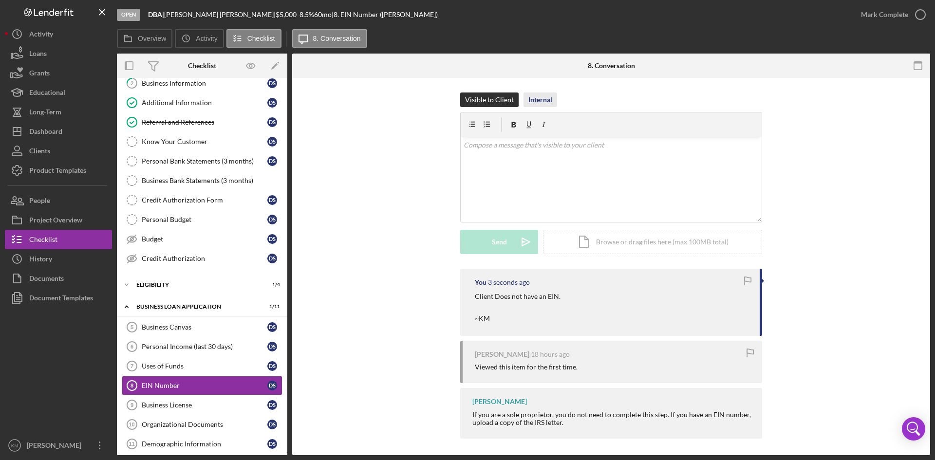
click at [539, 94] on div "Internal" at bounding box center [540, 99] width 24 height 15
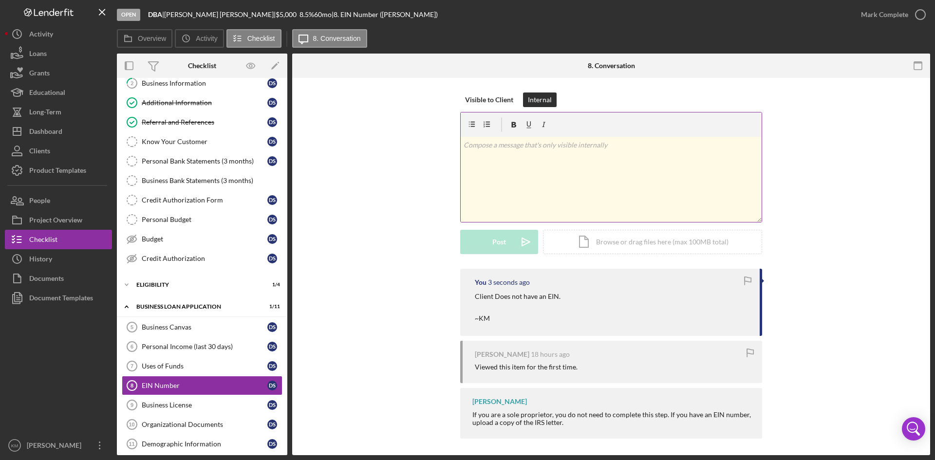
click at [500, 155] on div "v Color teal Color pink Remove color Add row above Add row below Add column bef…" at bounding box center [611, 179] width 301 height 85
click at [524, 238] on icon "Icon/icon-invite-send" at bounding box center [526, 242] width 24 height 24
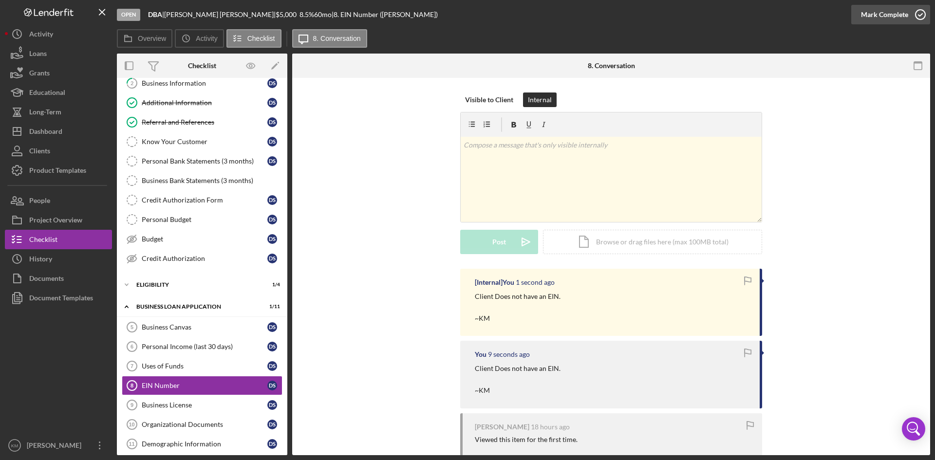
click at [919, 17] on icon "button" at bounding box center [920, 14] width 24 height 24
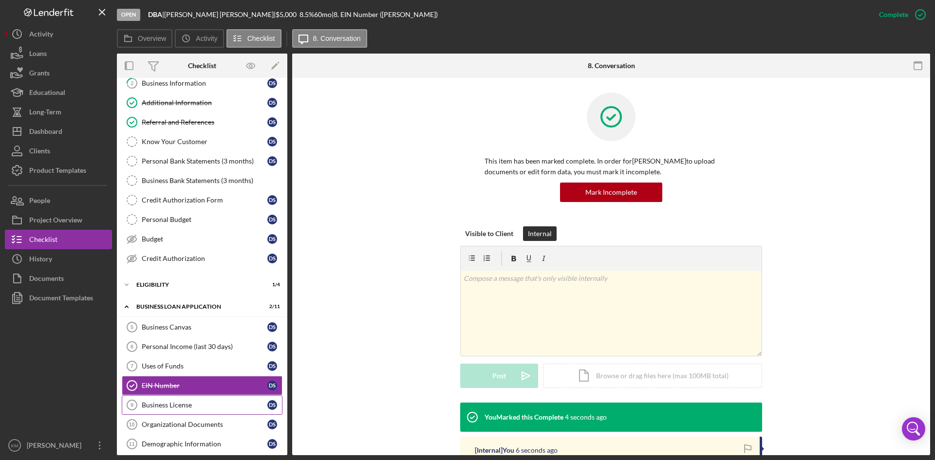
click at [182, 405] on div "Business License" at bounding box center [205, 405] width 126 height 8
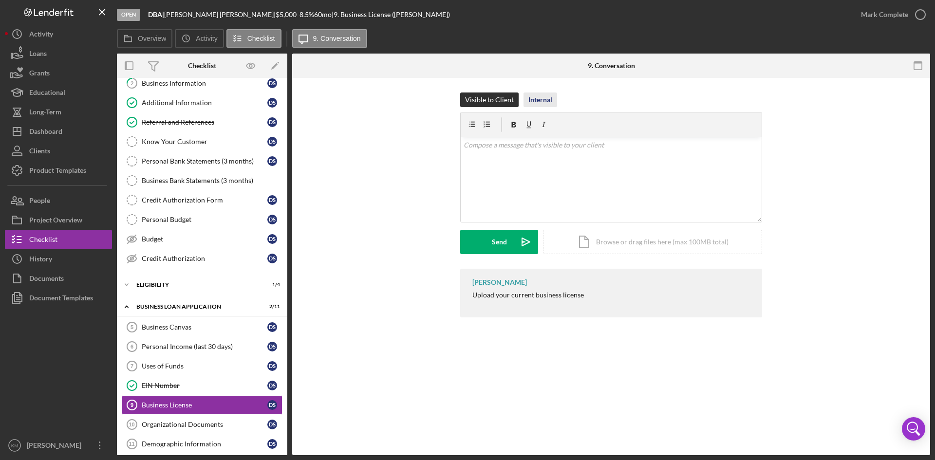
click at [548, 100] on div "Internal" at bounding box center [540, 99] width 24 height 15
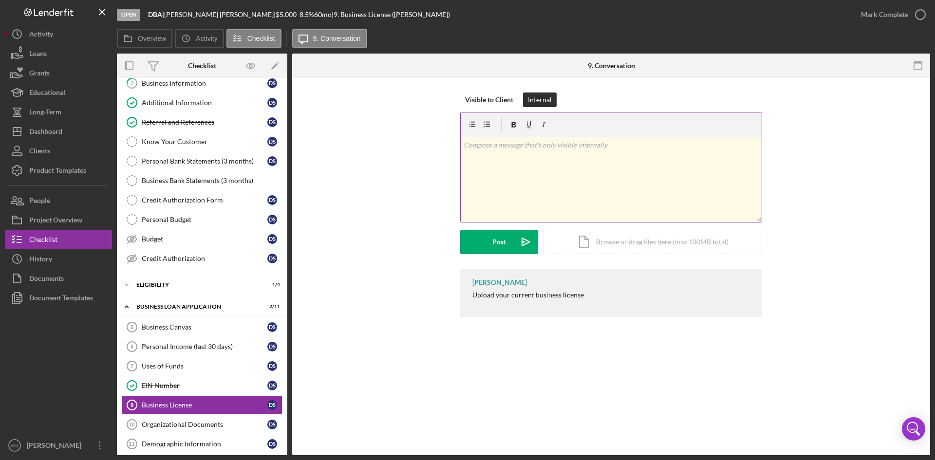
click at [516, 176] on div "v Color teal Color pink Remove color Add row above Add row below Add column bef…" at bounding box center [611, 179] width 301 height 85
click at [540, 146] on p "Client Does not have an EIN." at bounding box center [610, 145] width 295 height 11
click at [617, 156] on p at bounding box center [610, 158] width 295 height 11
click at [573, 145] on p "Client Does not have an Business Liccense." at bounding box center [610, 145] width 295 height 11
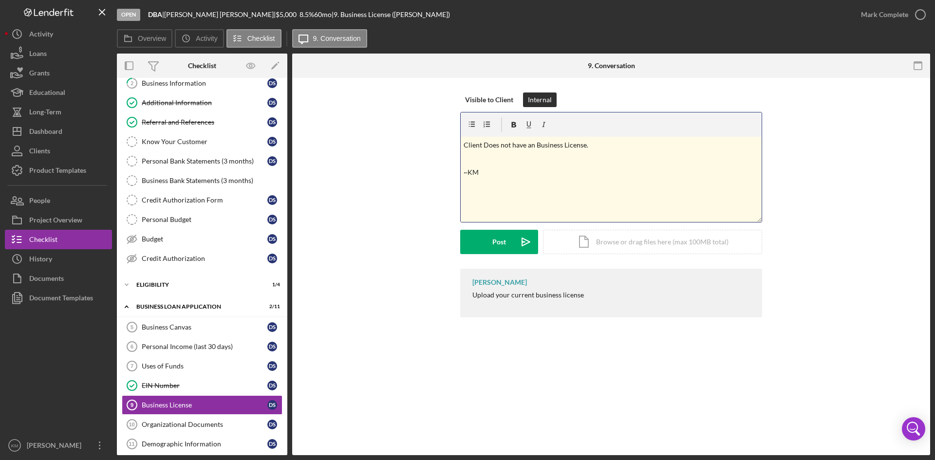
click at [614, 159] on p at bounding box center [610, 158] width 295 height 11
click at [523, 243] on icon "Icon/icon-invite-send" at bounding box center [526, 242] width 24 height 24
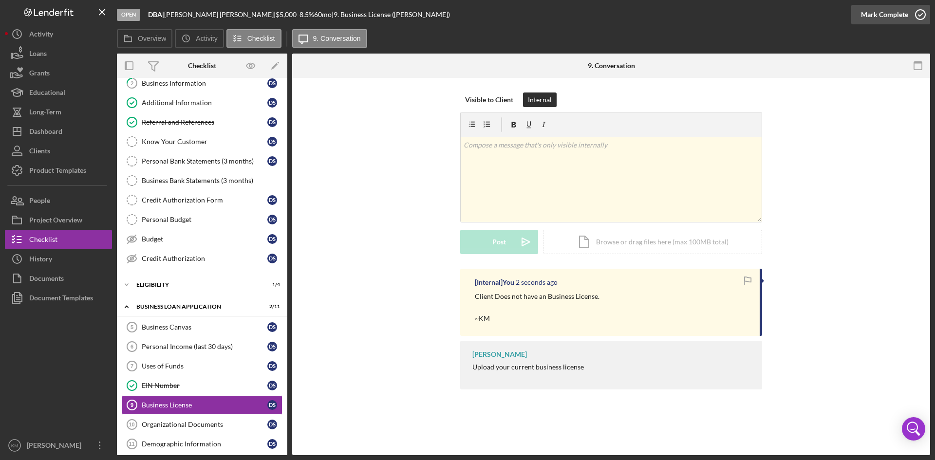
click at [916, 14] on icon "button" at bounding box center [920, 14] width 24 height 24
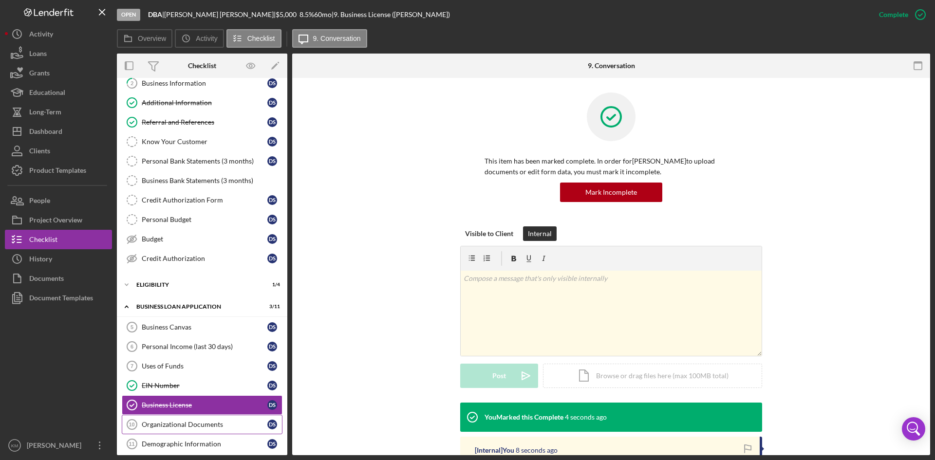
click at [203, 417] on link "Organizational Documents 10 Organizational Documents D S" at bounding box center [202, 424] width 161 height 19
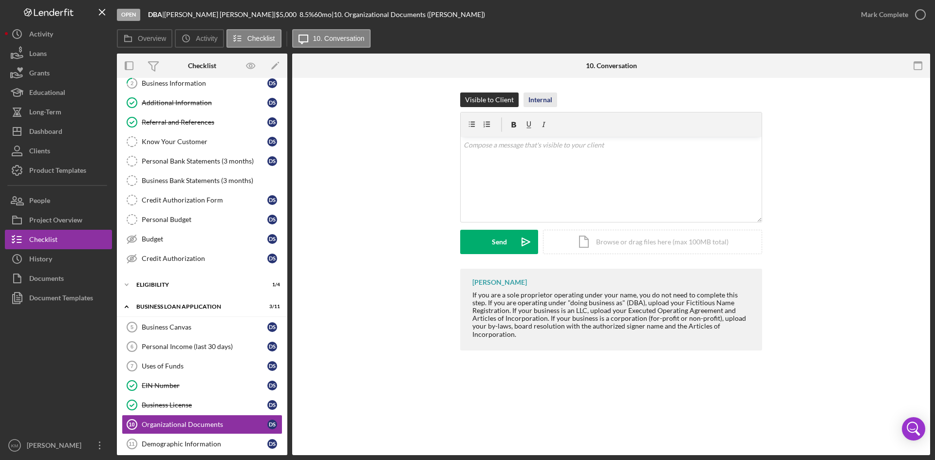
click at [542, 99] on div "Internal" at bounding box center [540, 99] width 24 height 15
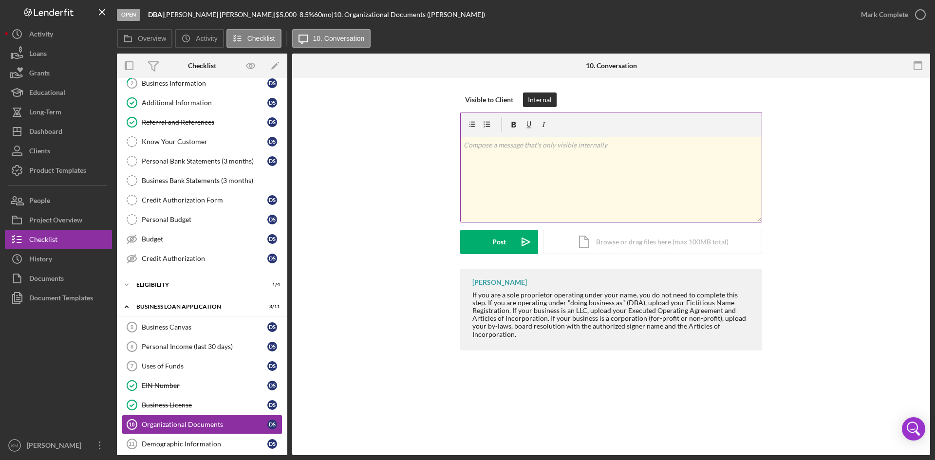
click at [505, 157] on div "v Color teal Color pink Remove color Add row above Add row below Add column bef…" at bounding box center [611, 179] width 301 height 85
drag, startPoint x: 507, startPoint y: 294, endPoint x: 631, endPoint y: 295, distance: 124.1
click at [631, 295] on div "If you are a sole proprietor operating under your name, you do not need to comp…" at bounding box center [612, 314] width 280 height 47
copy div "sole proprietor operating under your name"
click at [523, 145] on p "N/A - very small bus" at bounding box center [610, 145] width 295 height 11
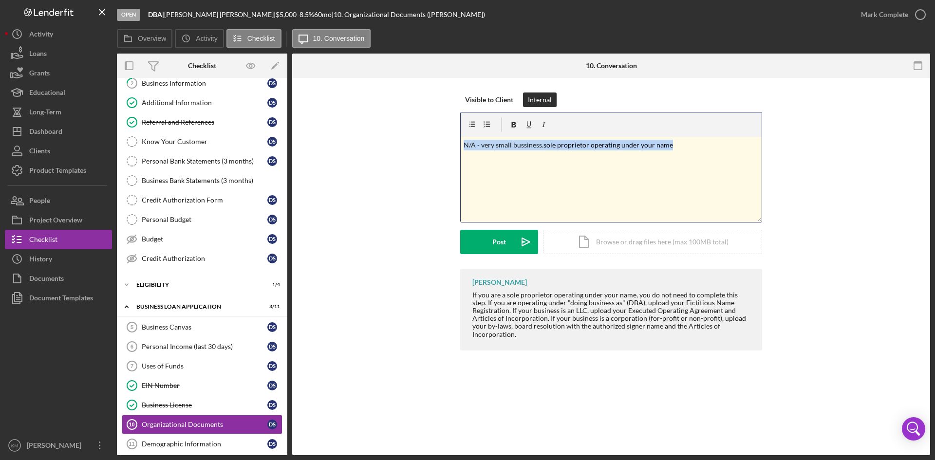
drag, startPoint x: 663, startPoint y: 145, endPoint x: 449, endPoint y: 140, distance: 213.8
click at [449, 140] on div "Visible to Client Internal v Color teal Color pink Remove color Add row above A…" at bounding box center [611, 180] width 608 height 176
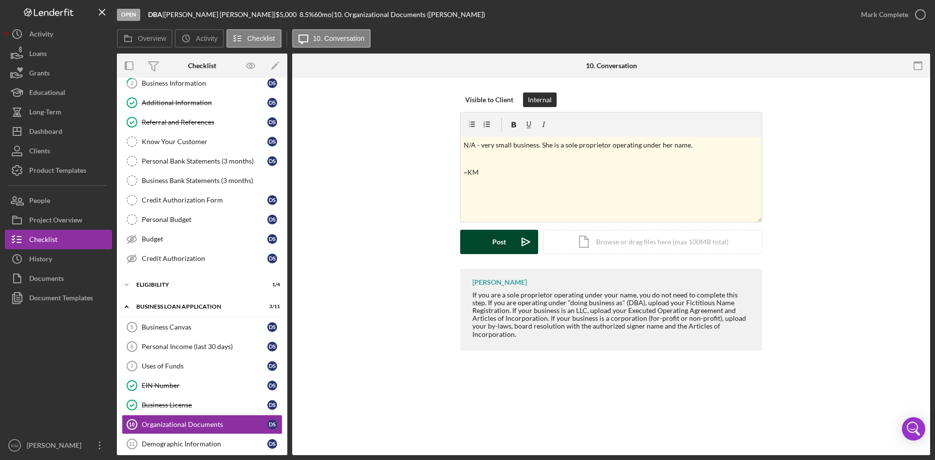
click at [528, 242] on icon "Icon/icon-invite-send" at bounding box center [526, 242] width 24 height 24
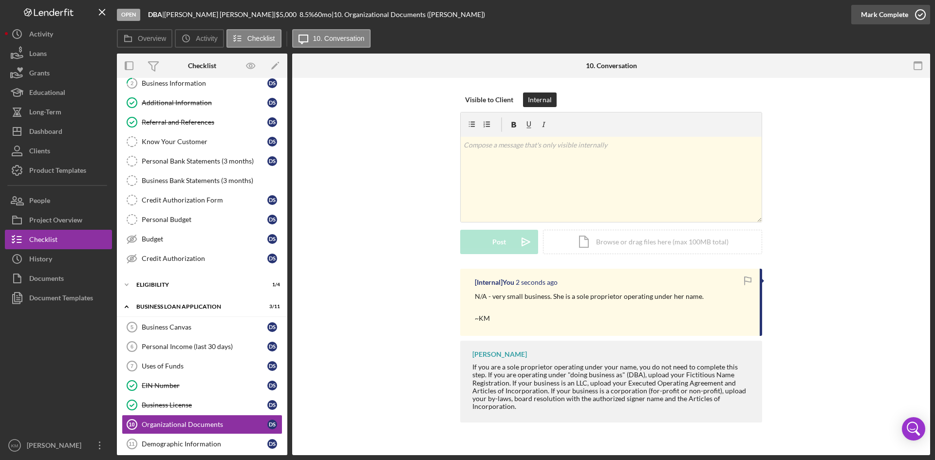
click at [921, 14] on icon "button" at bounding box center [920, 14] width 24 height 24
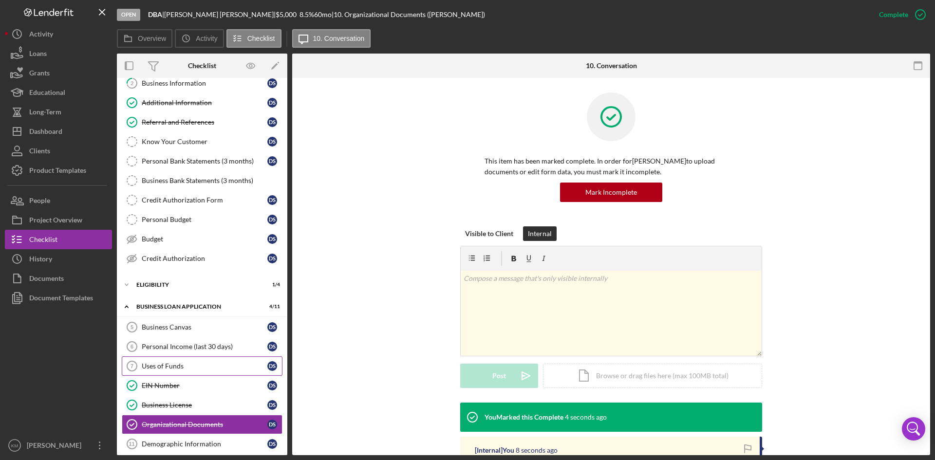
click at [186, 361] on link "Uses of Funds 7 Uses of Funds D S" at bounding box center [202, 365] width 161 height 19
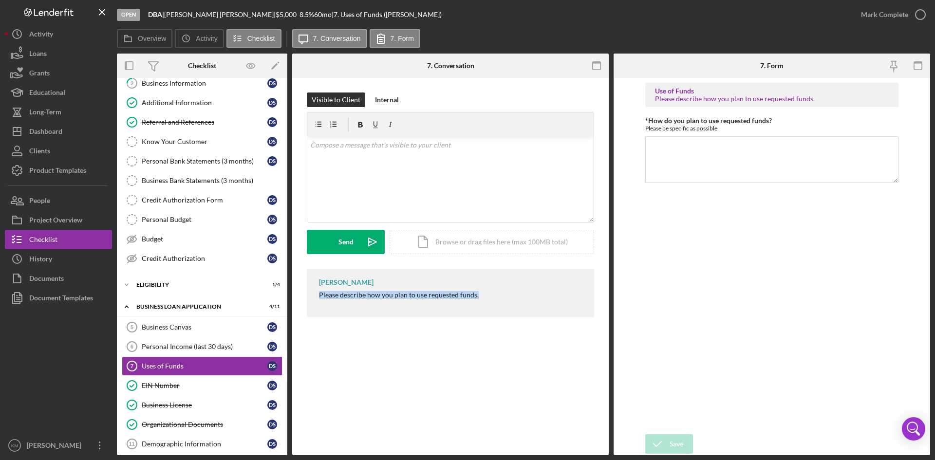
drag, startPoint x: 465, startPoint y: 297, endPoint x: 314, endPoint y: 298, distance: 151.4
click at [314, 298] on div "Kimberly Moore Please describe how you plan to use requested funds." at bounding box center [450, 293] width 287 height 49
copy div "Please describe how you plan to use requested funds."
click at [339, 190] on div "v Color teal Color pink Remove color Add row above Add row below Add column bef…" at bounding box center [450, 179] width 286 height 85
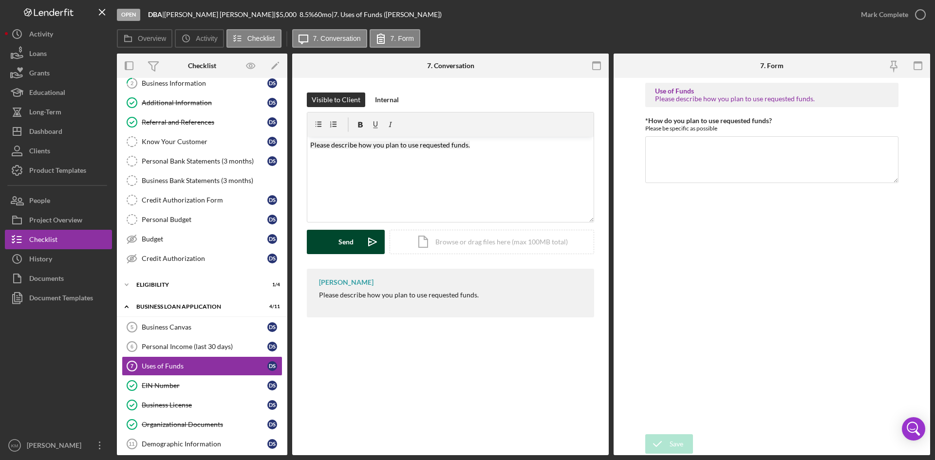
click at [369, 239] on icon "Icon/icon-invite-send" at bounding box center [372, 242] width 24 height 24
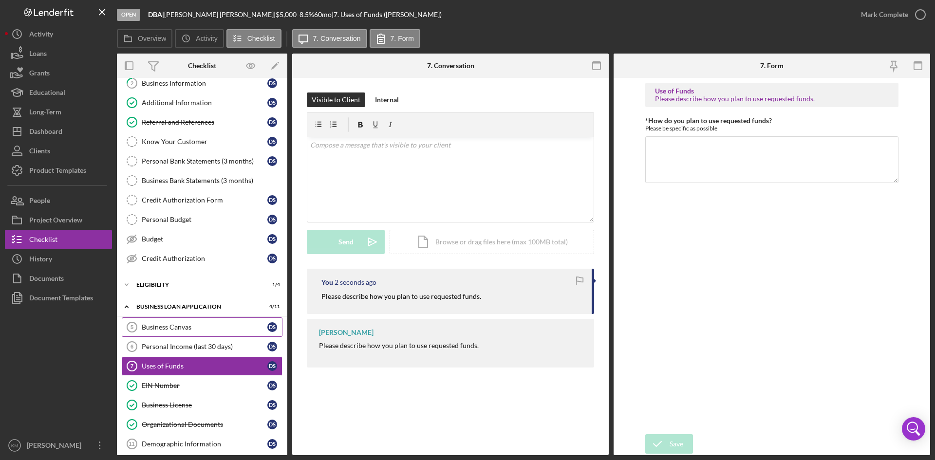
click at [184, 327] on div "Business Canvas" at bounding box center [205, 327] width 126 height 8
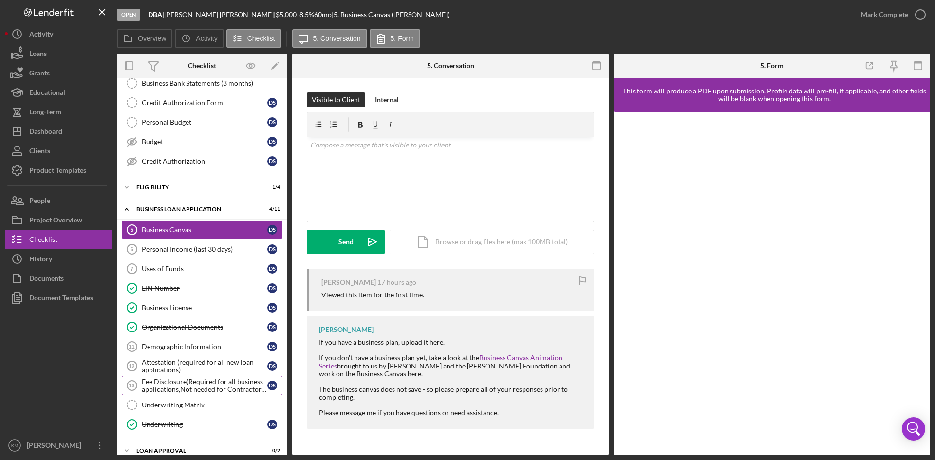
scroll to position [195, 0]
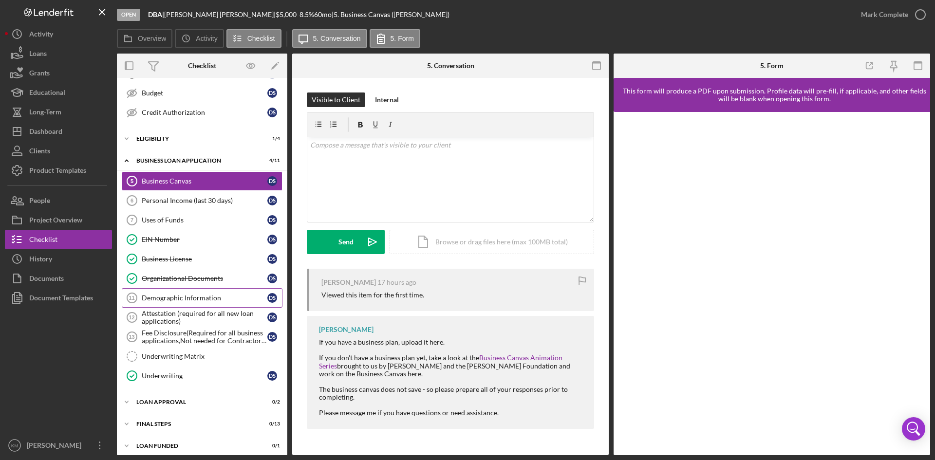
click at [222, 295] on div "Demographic Information" at bounding box center [205, 298] width 126 height 8
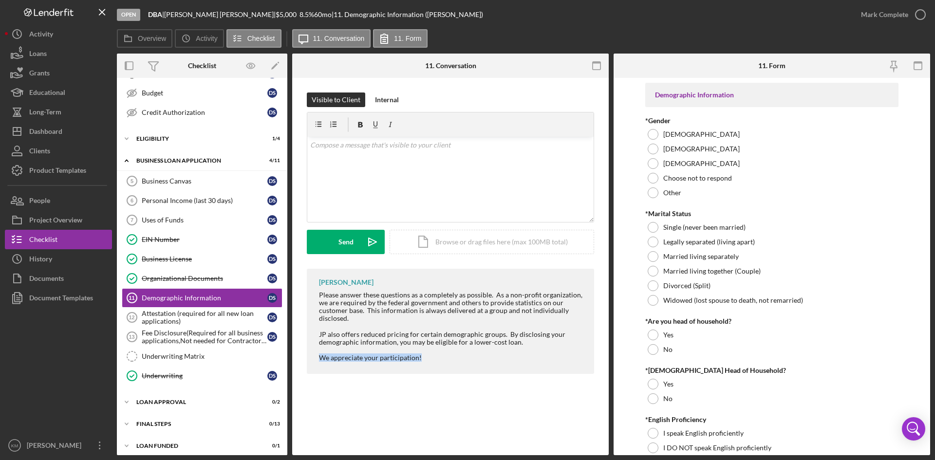
drag, startPoint x: 425, startPoint y: 360, endPoint x: 346, endPoint y: 347, distance: 80.0
click at [346, 347] on div "Please answer these questions as a completely as possible. As a non-profit orga…" at bounding box center [451, 326] width 265 height 71
click at [460, 362] on div "Kimberly Moore Please answer these questions as a completely as possible. As a …" at bounding box center [450, 321] width 287 height 105
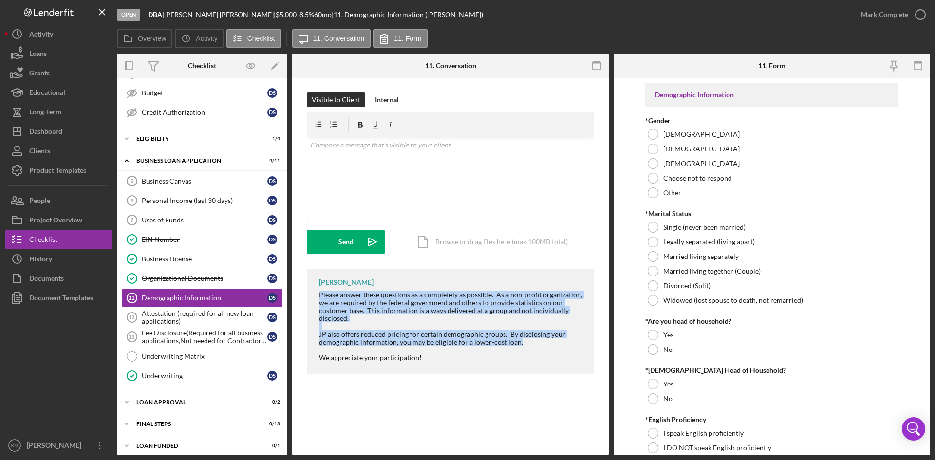
drag, startPoint x: 524, startPoint y: 345, endPoint x: 316, endPoint y: 299, distance: 212.9
click at [316, 299] on div "Kimberly Moore Please answer these questions as a completely as possible. As a …" at bounding box center [450, 321] width 287 height 105
copy div "Please answer these questions as a completely as possible. As a non-profit orga…"
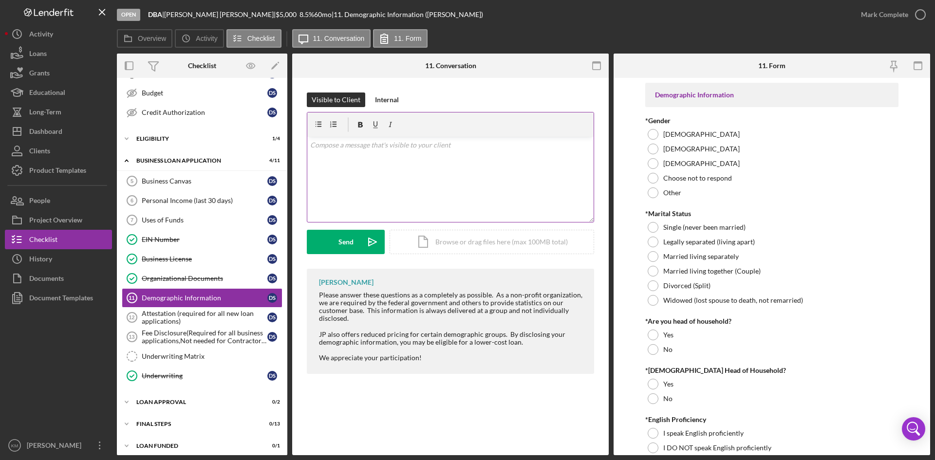
click at [356, 175] on div "v Color teal Color pink Remove color Add row above Add row below Add column bef…" at bounding box center [450, 179] width 286 height 85
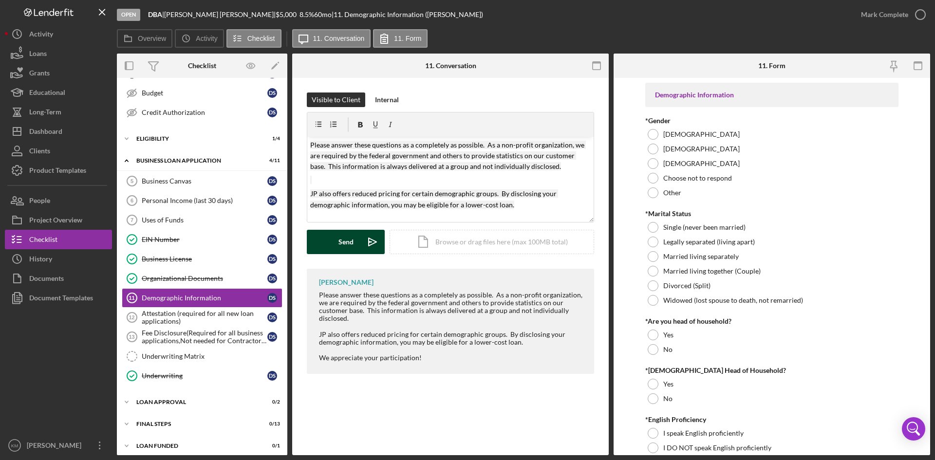
click at [376, 241] on icon "Icon/icon-invite-send" at bounding box center [372, 242] width 24 height 24
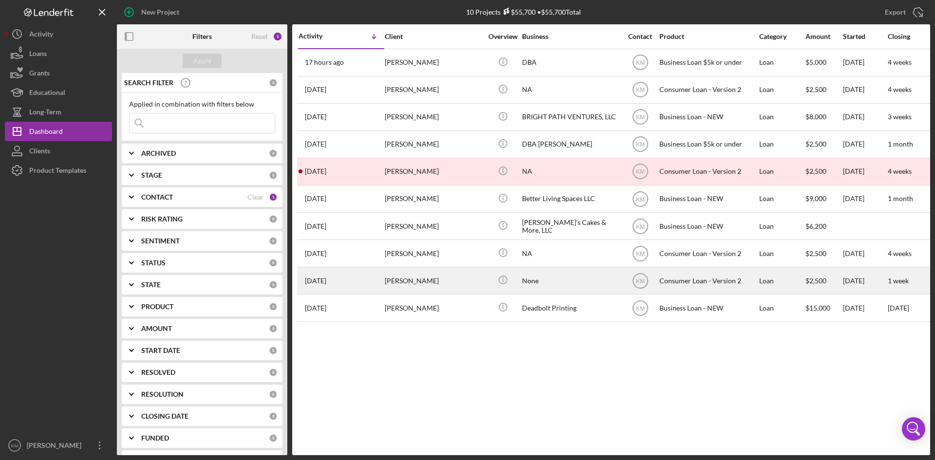
click at [426, 278] on div "[PERSON_NAME]" at bounding box center [433, 281] width 97 height 26
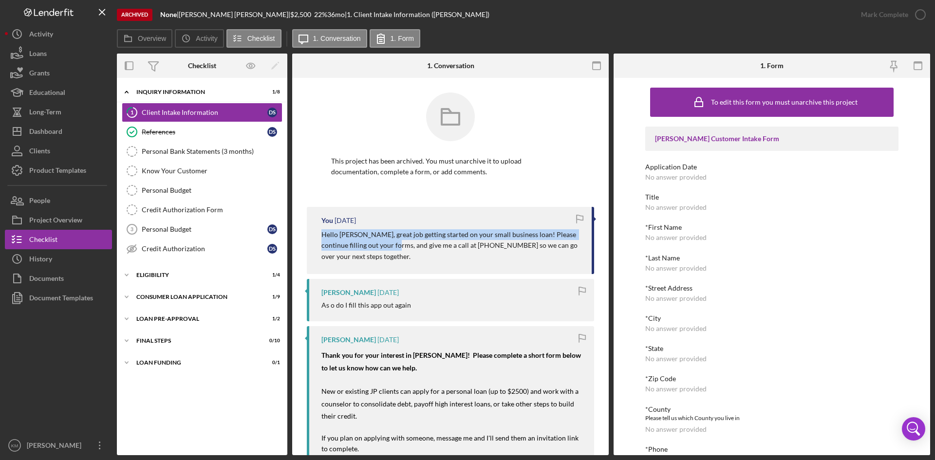
drag, startPoint x: 384, startPoint y: 246, endPoint x: 325, endPoint y: 239, distance: 59.9
click at [315, 239] on div "You [DATE] Hello [PERSON_NAME], great job getting started on your small busines…" at bounding box center [450, 240] width 287 height 67
copy p "Hello [PERSON_NAME], great job getting started on your small business loan! Ple…"
